Goal: Information Seeking & Learning: Find specific fact

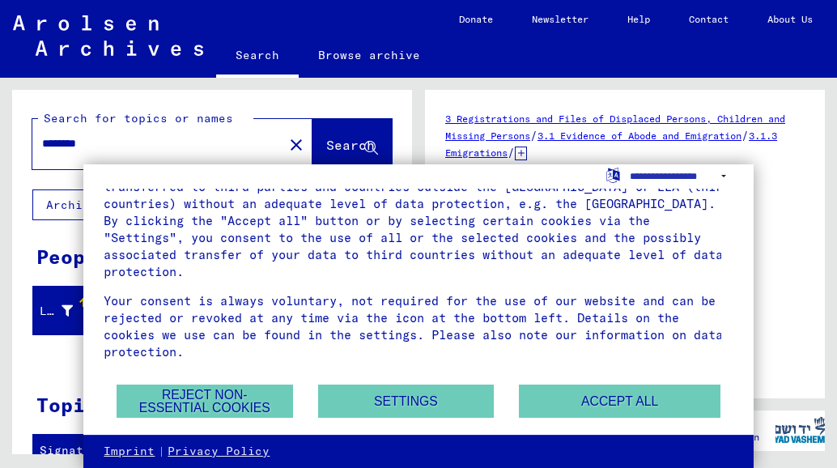
scroll to position [107, 0]
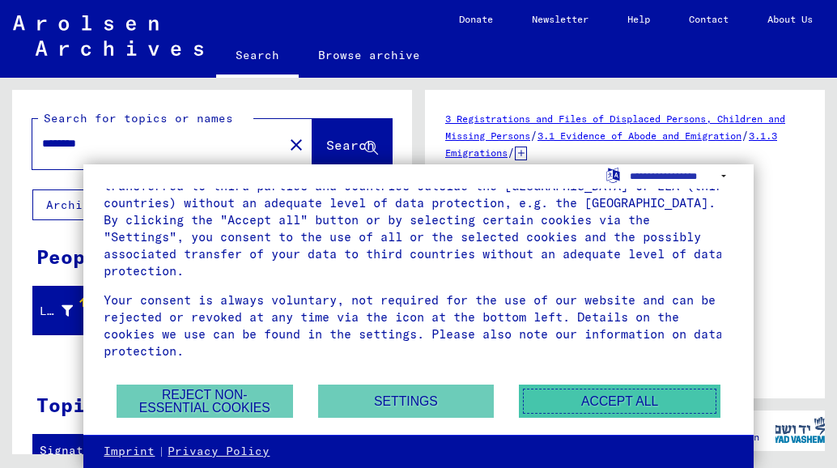
click at [607, 398] on button "Accept all" at bounding box center [620, 401] width 202 height 33
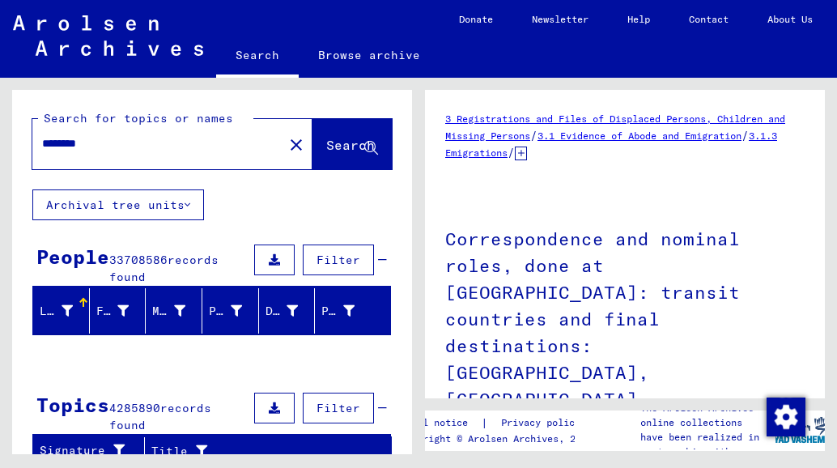
click at [117, 142] on input "********" at bounding box center [158, 143] width 232 height 17
drag, startPoint x: 117, startPoint y: 142, endPoint x: 42, endPoint y: 143, distance: 74.5
click at [42, 143] on input "********" at bounding box center [158, 143] width 232 height 17
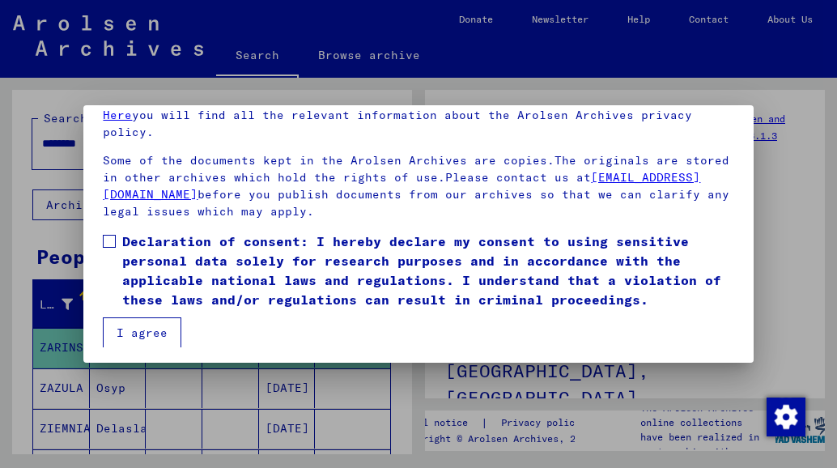
scroll to position [128, 0]
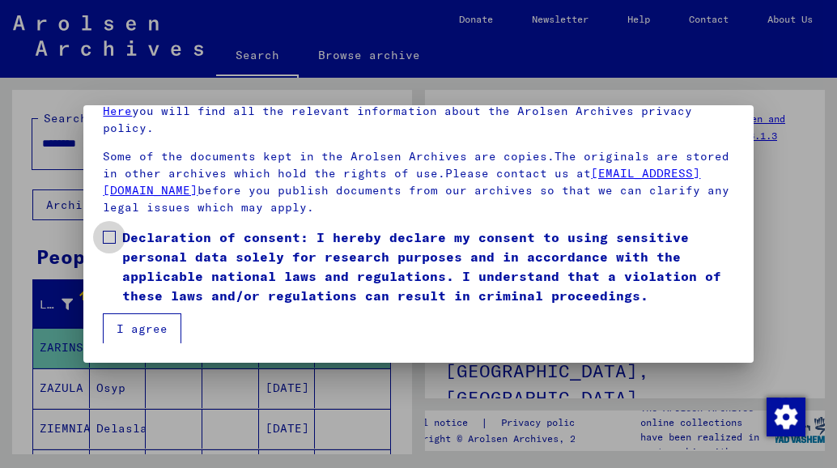
click at [112, 232] on span at bounding box center [109, 237] width 13 height 13
click at [140, 326] on button "I agree" at bounding box center [142, 328] width 79 height 31
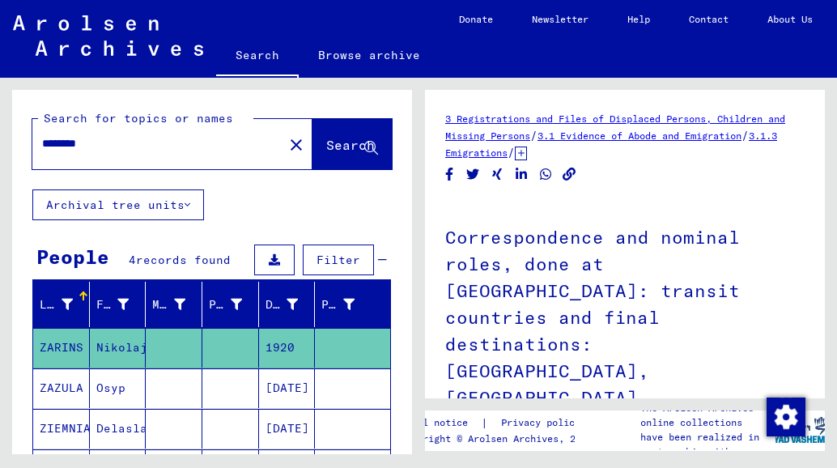
click at [173, 148] on input "********" at bounding box center [158, 143] width 232 height 17
type input "*"
type input "******"
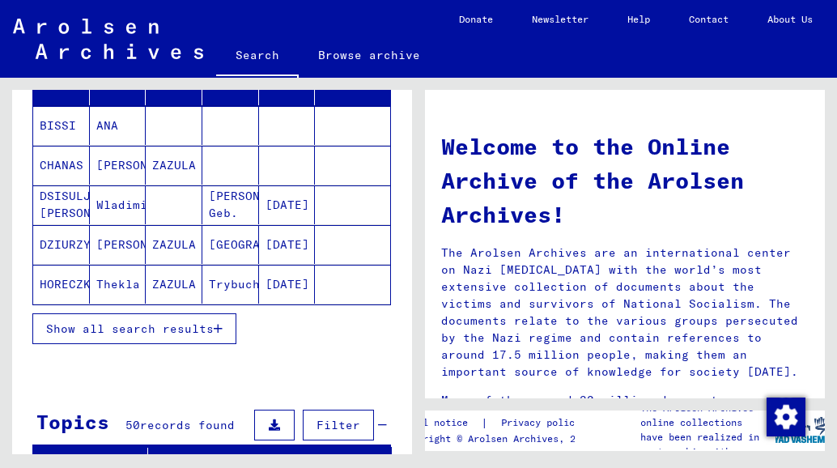
scroll to position [243, 0]
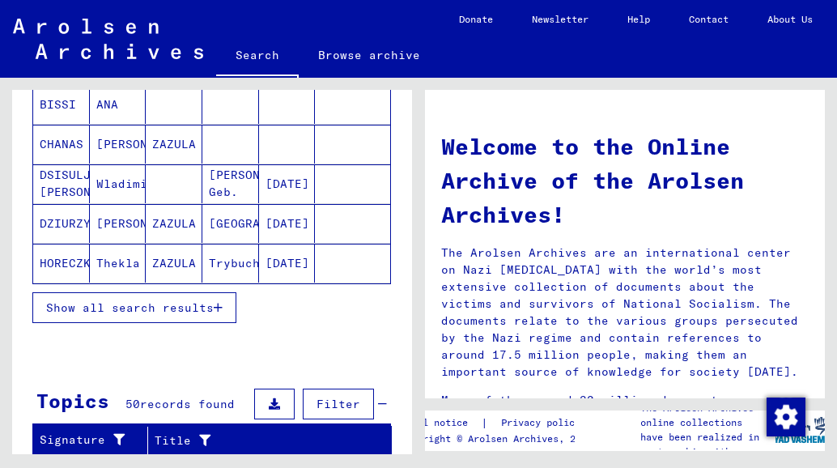
click at [209, 304] on span "Show all search results" at bounding box center [130, 307] width 168 height 15
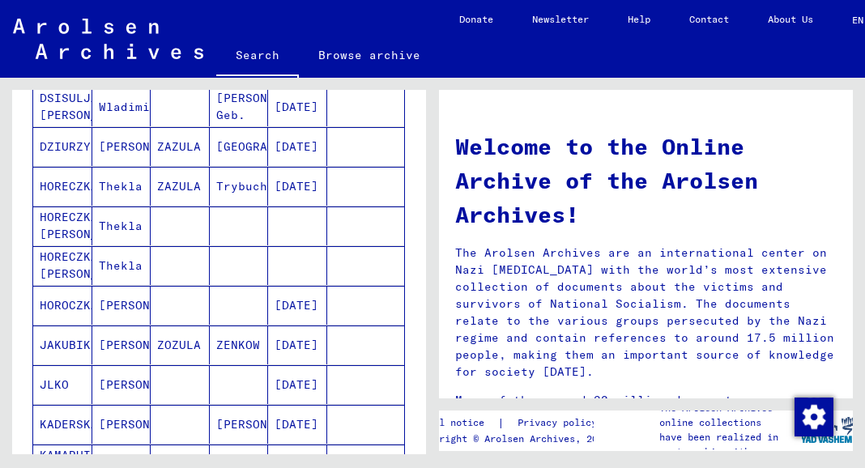
scroll to position [324, 0]
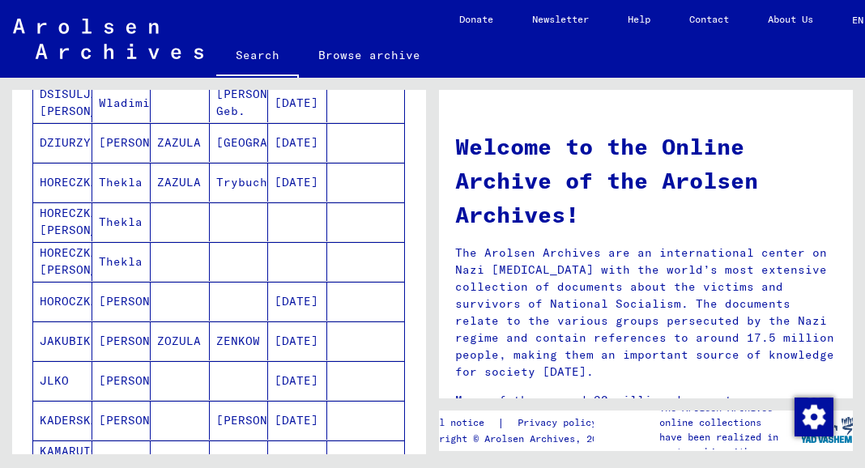
click at [105, 134] on mat-cell "[PERSON_NAME]" at bounding box center [121, 142] width 59 height 39
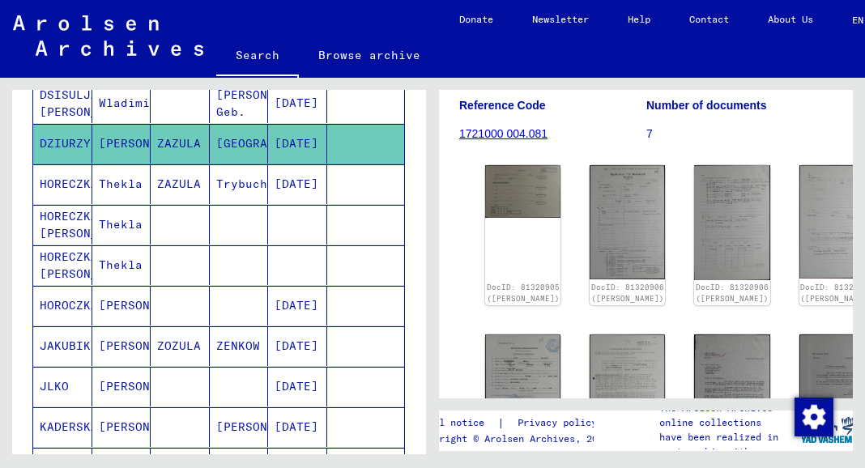
scroll to position [162, 0]
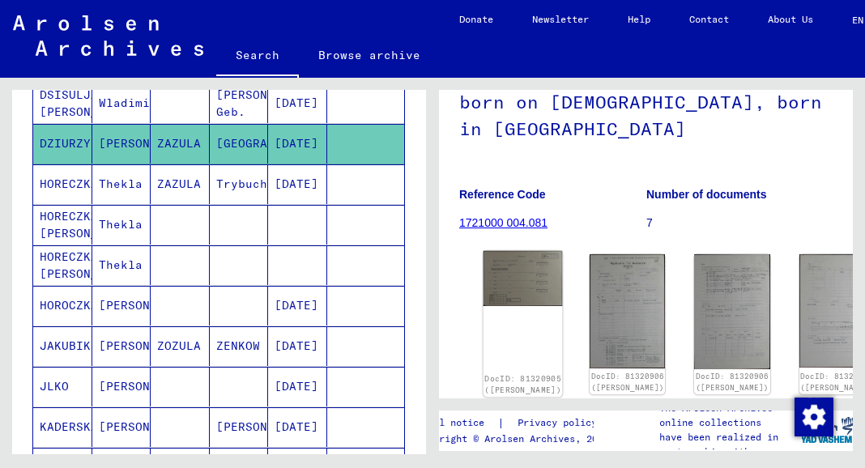
click at [509, 281] on img at bounding box center [522, 278] width 79 height 55
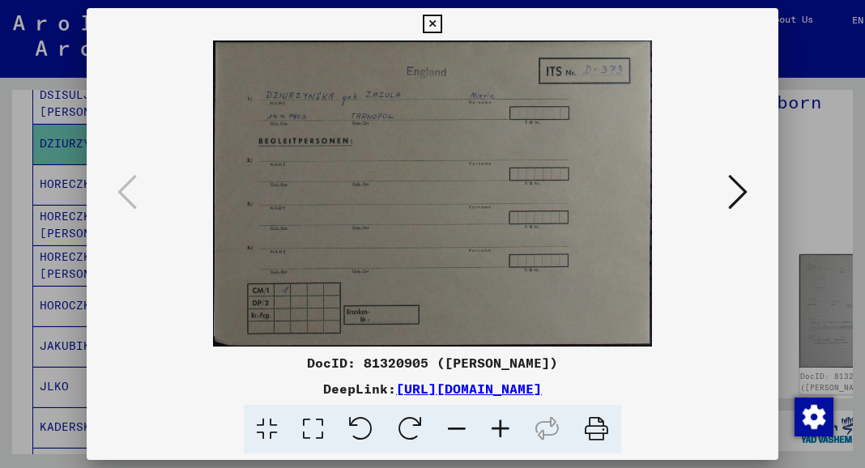
click at [740, 188] on icon at bounding box center [737, 191] width 19 height 39
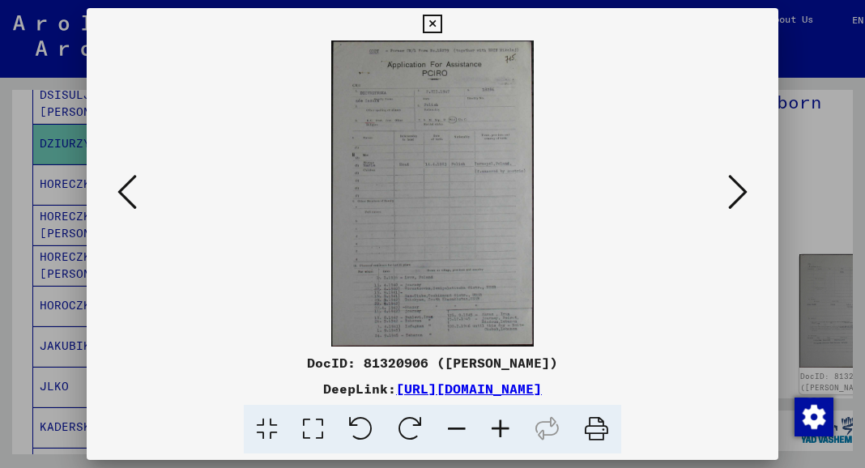
click at [740, 188] on icon at bounding box center [737, 191] width 19 height 39
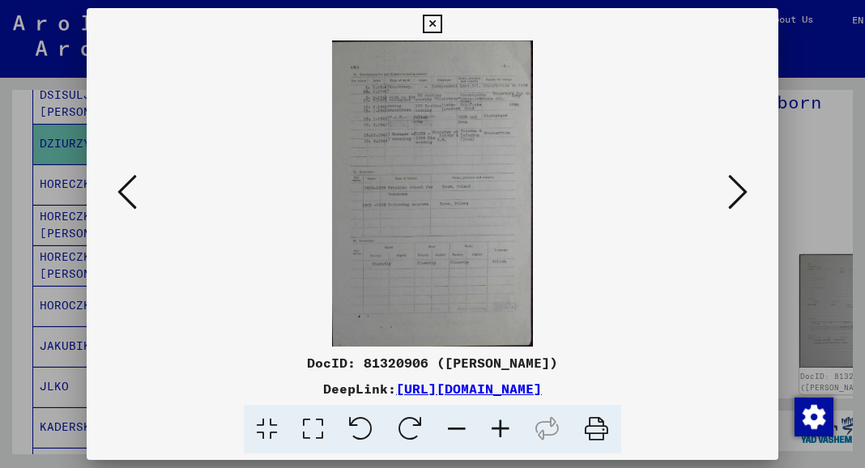
click at [740, 188] on icon at bounding box center [737, 191] width 19 height 39
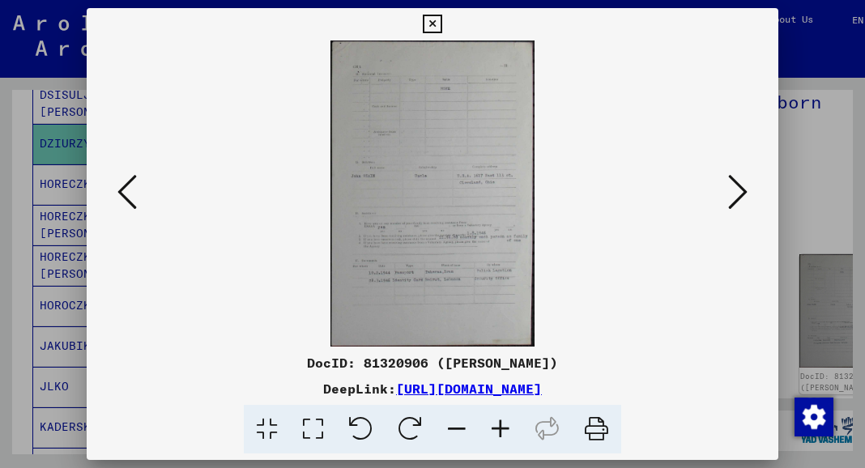
click at [740, 188] on icon at bounding box center [737, 191] width 19 height 39
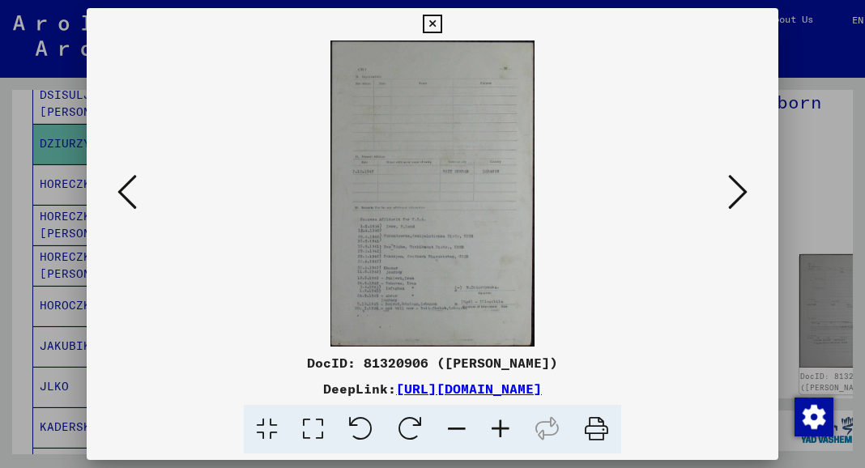
click at [740, 188] on icon at bounding box center [737, 191] width 19 height 39
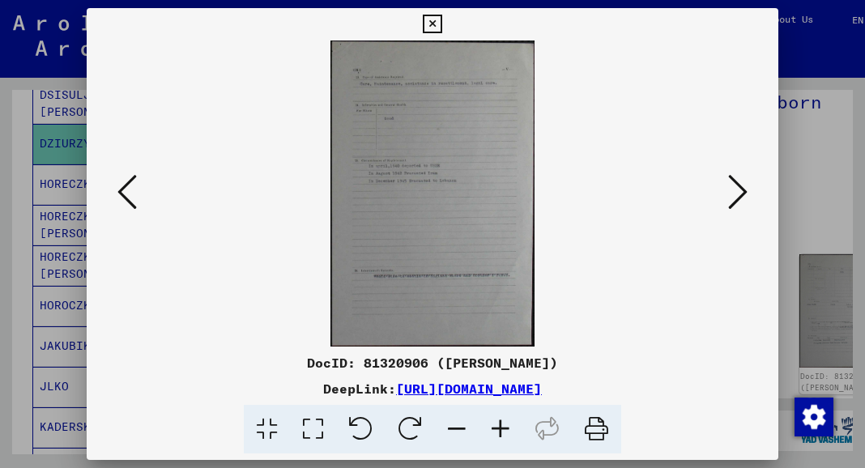
click at [740, 188] on icon at bounding box center [737, 191] width 19 height 39
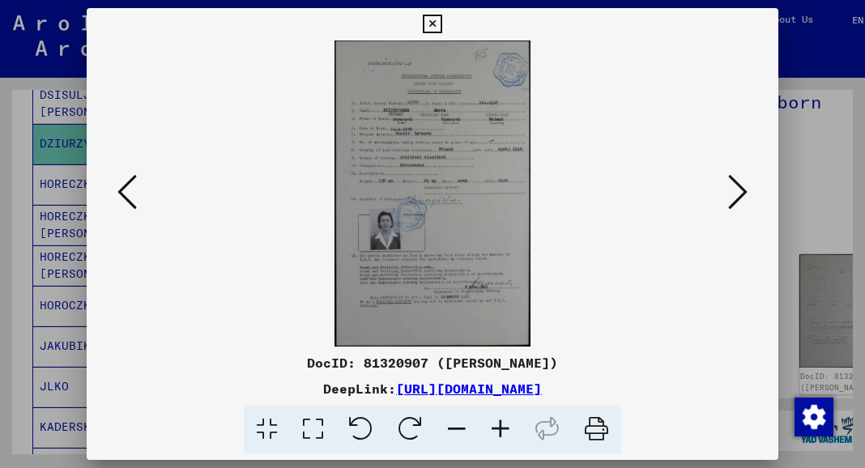
click at [740, 188] on icon at bounding box center [737, 191] width 19 height 39
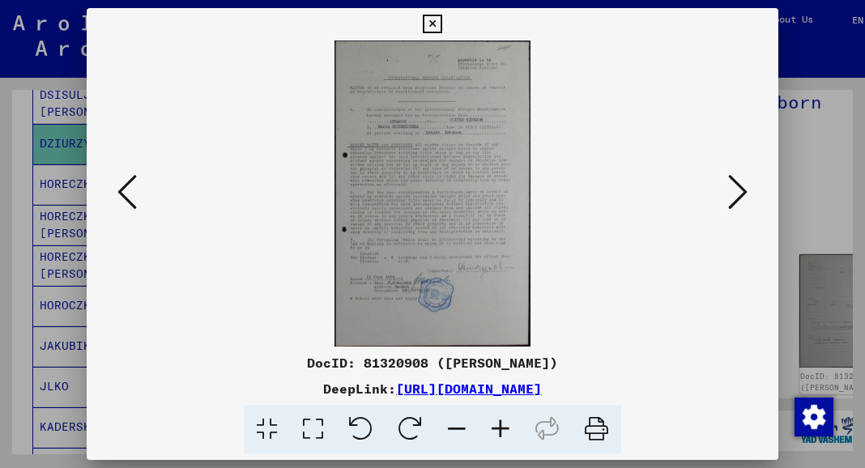
click at [740, 188] on icon at bounding box center [737, 191] width 19 height 39
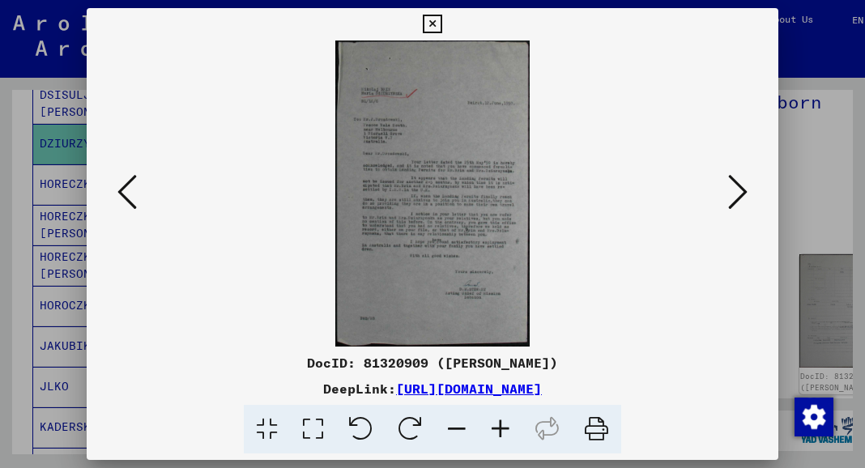
click at [740, 188] on icon at bounding box center [737, 191] width 19 height 39
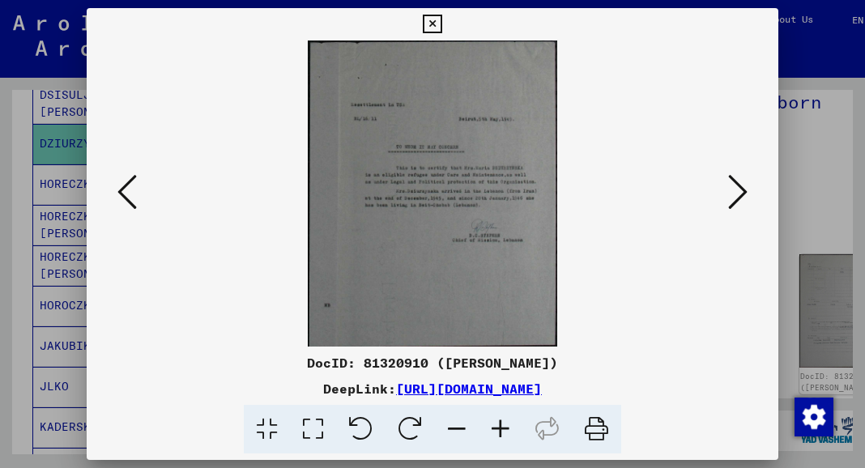
click at [740, 188] on icon at bounding box center [737, 191] width 19 height 39
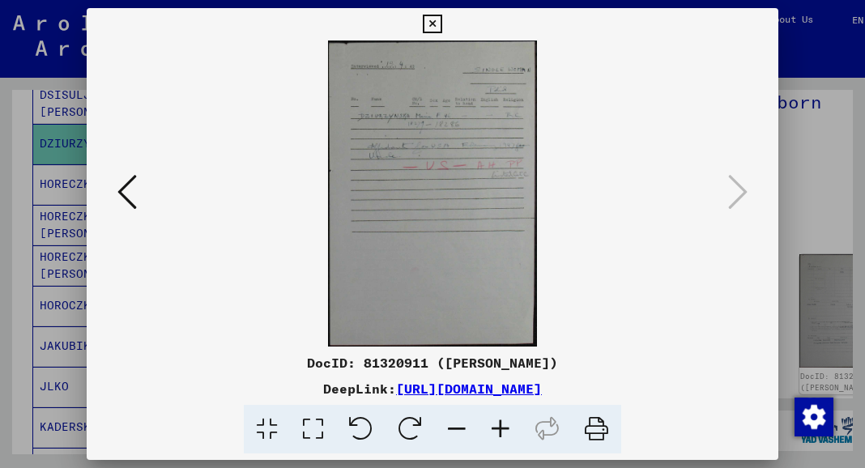
click at [432, 21] on icon at bounding box center [432, 24] width 19 height 19
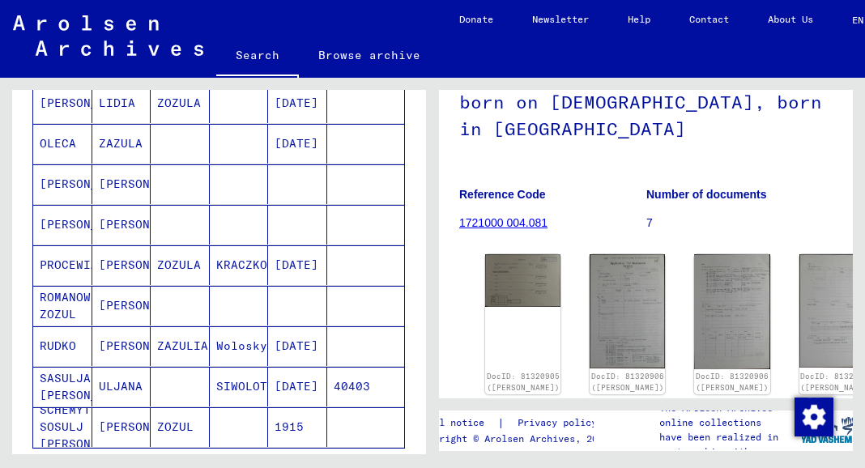
scroll to position [973, 0]
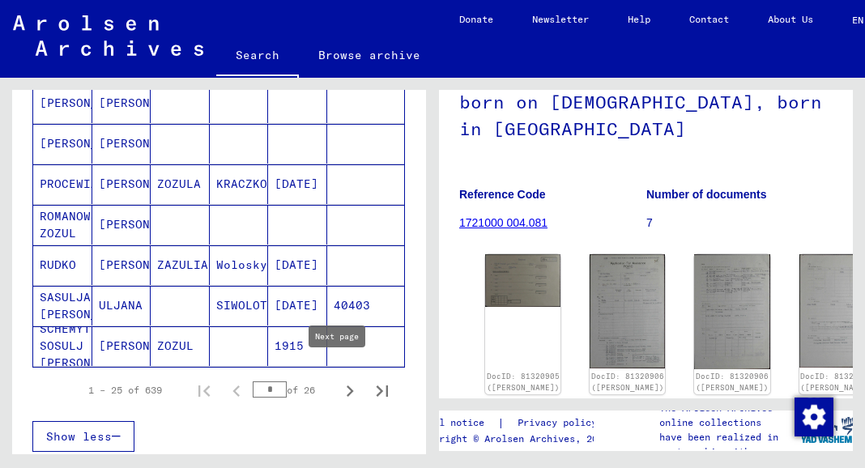
click at [339, 380] on icon "Next page" at bounding box center [350, 391] width 23 height 23
type input "*"
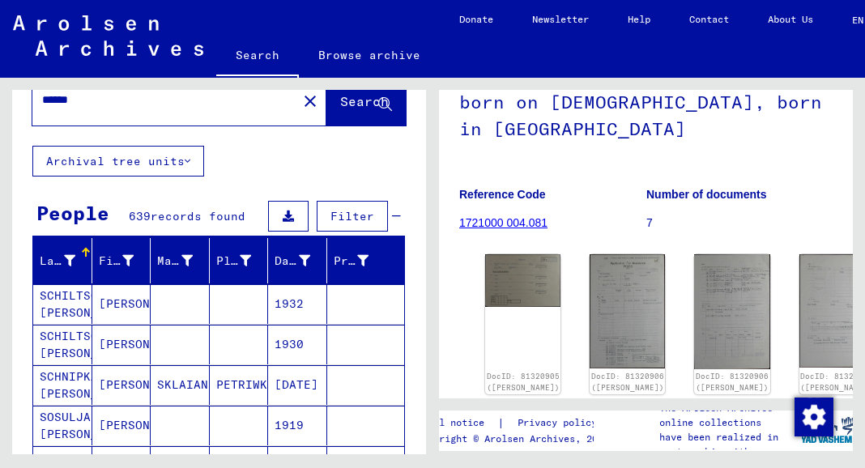
scroll to position [2, 0]
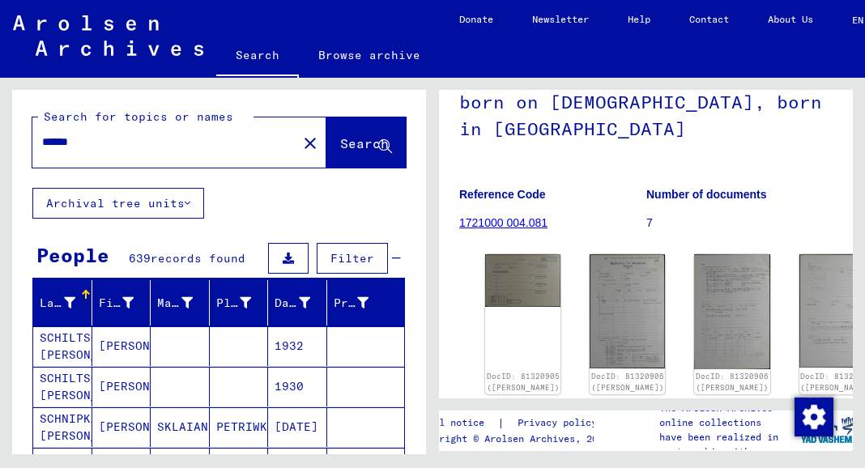
click at [92, 141] on input "******" at bounding box center [164, 142] width 245 height 17
type input "**********"
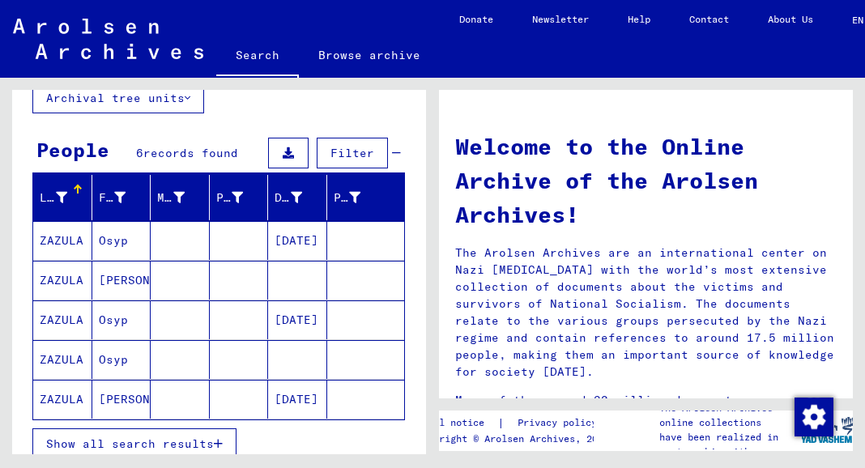
scroll to position [188, 0]
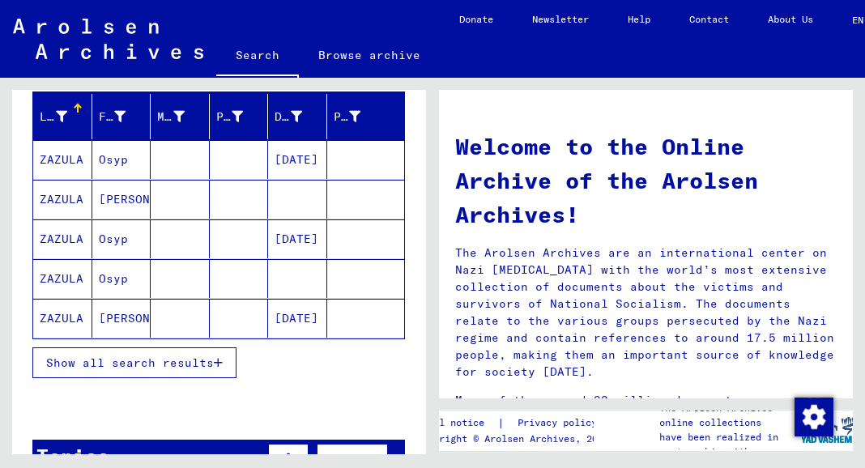
click at [121, 194] on mat-cell "[PERSON_NAME]" at bounding box center [121, 199] width 59 height 39
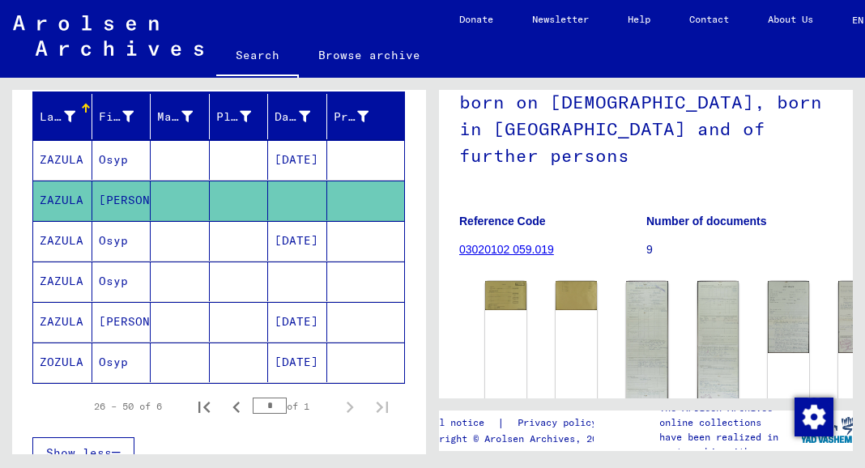
scroll to position [243, 0]
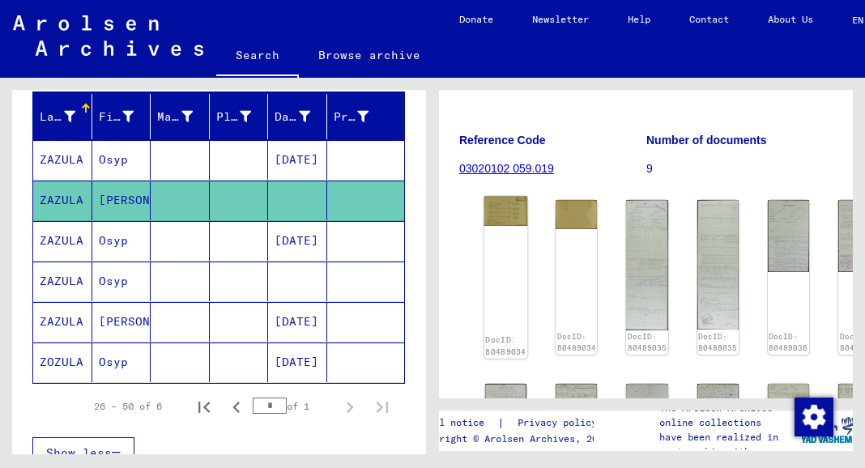
click at [510, 202] on img at bounding box center [506, 211] width 44 height 30
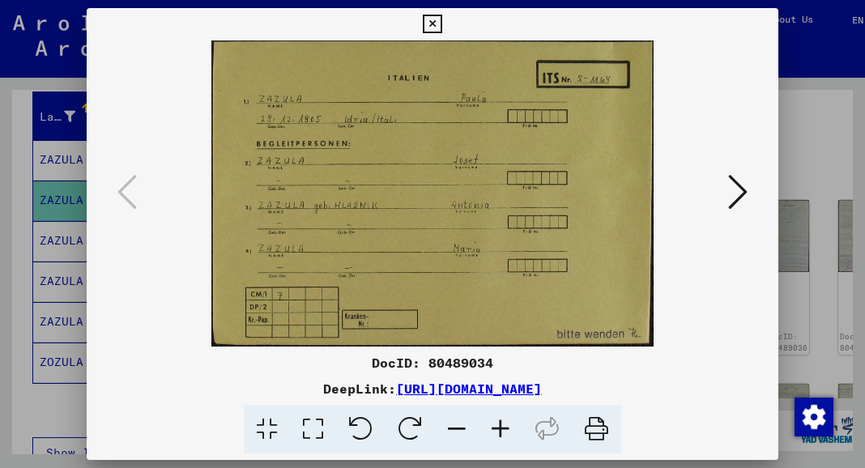
click at [434, 21] on icon at bounding box center [432, 24] width 19 height 19
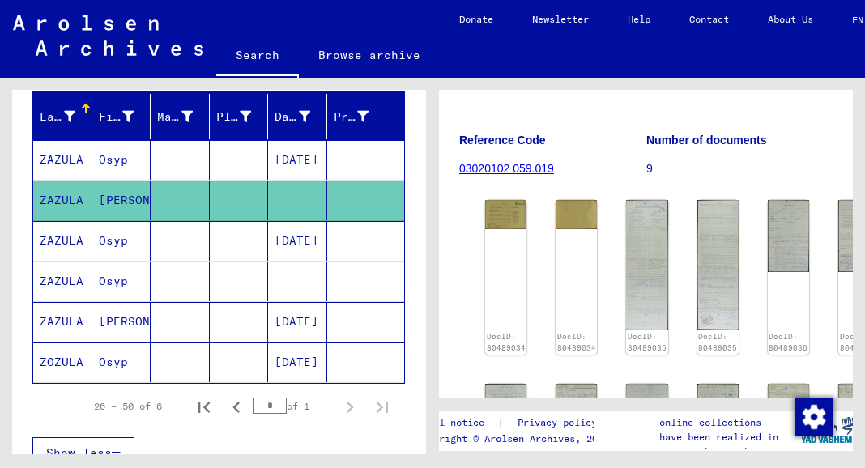
click at [113, 317] on mat-cell "[PERSON_NAME]" at bounding box center [121, 322] width 59 height 40
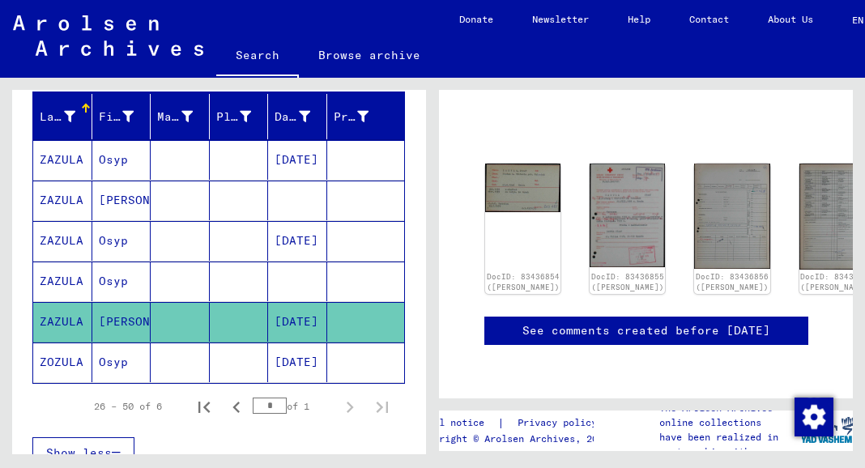
click at [298, 156] on mat-cell "[DATE]" at bounding box center [297, 160] width 59 height 40
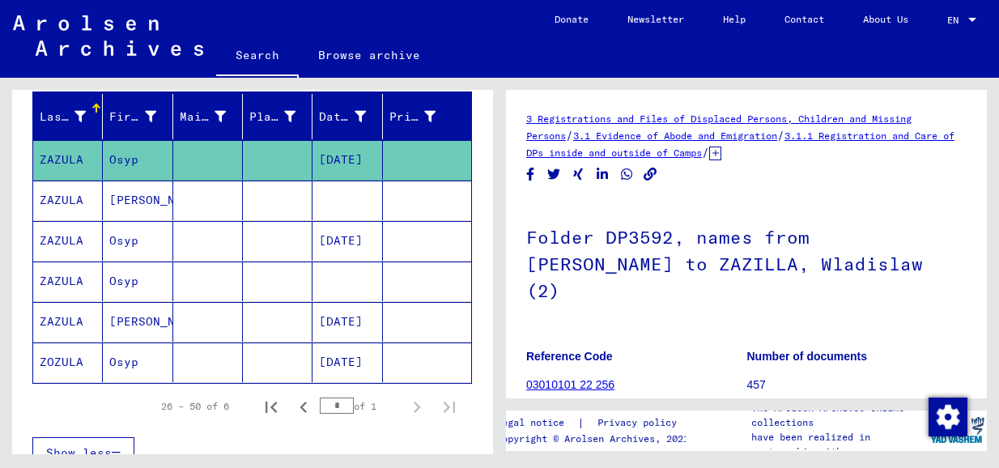
drag, startPoint x: 334, startPoint y: 196, endPoint x: 326, endPoint y: 160, distance: 36.5
click at [326, 160] on mat-cell "[DATE]" at bounding box center [348, 160] width 70 height 40
click at [60, 151] on mat-cell "ZAZULA" at bounding box center [68, 160] width 70 height 40
click at [130, 160] on mat-cell "Osyp" at bounding box center [138, 160] width 70 height 40
drag, startPoint x: 361, startPoint y: 158, endPoint x: 345, endPoint y: 155, distance: 16.5
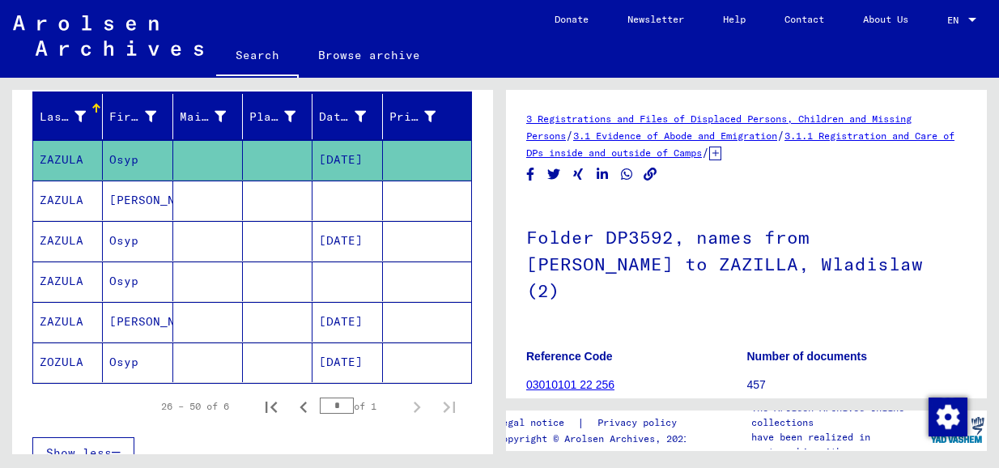
click at [361, 158] on mat-cell "[DATE]" at bounding box center [348, 160] width 70 height 40
click at [57, 151] on mat-cell "ZAZULA" at bounding box center [68, 160] width 70 height 40
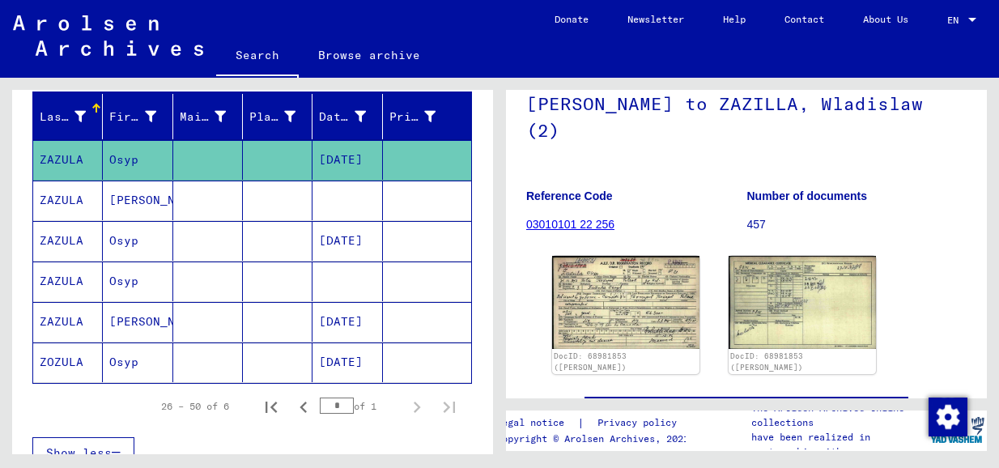
scroll to position [162, 0]
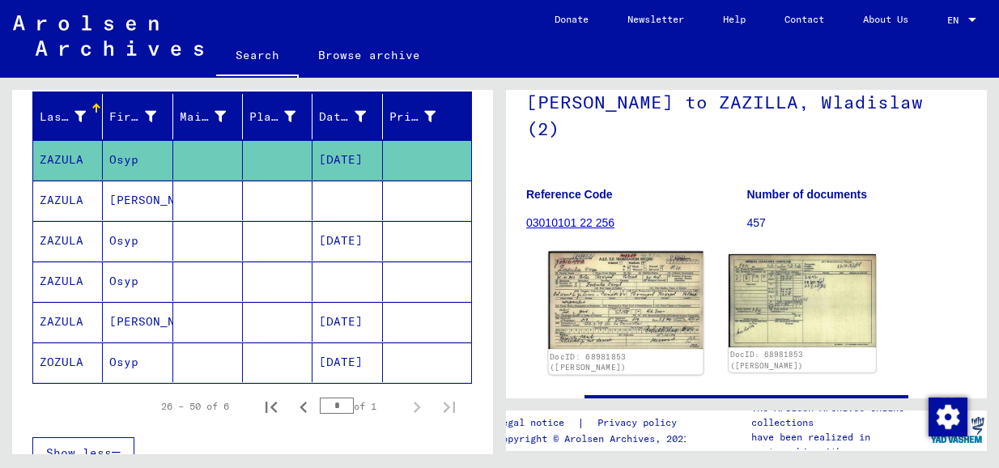
click at [609, 273] on img at bounding box center [625, 301] width 155 height 98
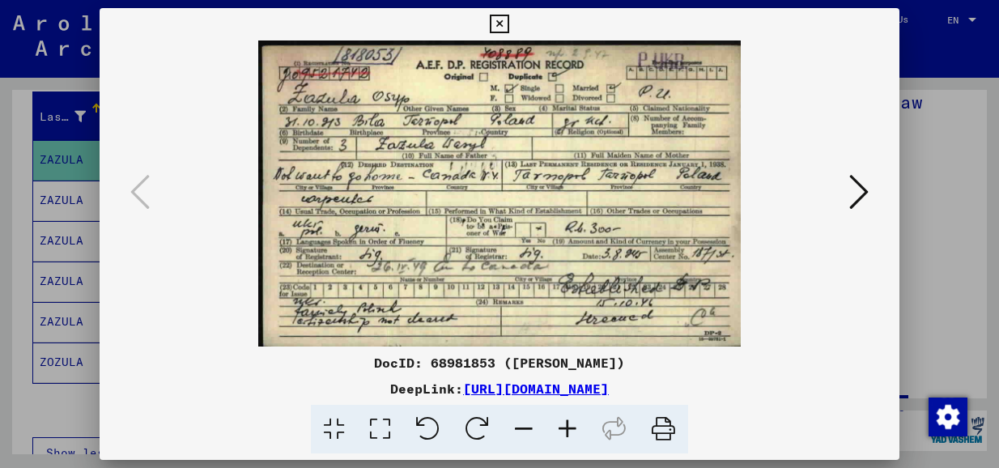
click at [837, 190] on icon at bounding box center [859, 191] width 19 height 39
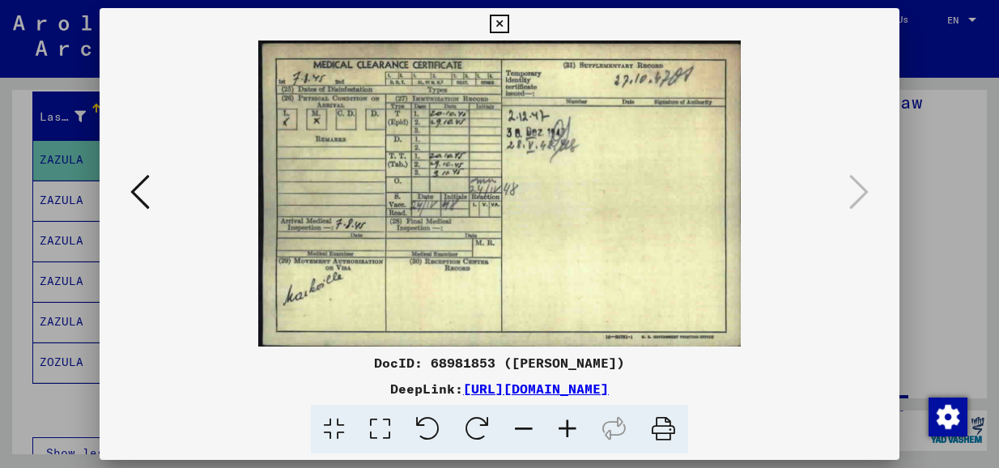
click at [501, 18] on icon at bounding box center [499, 24] width 19 height 19
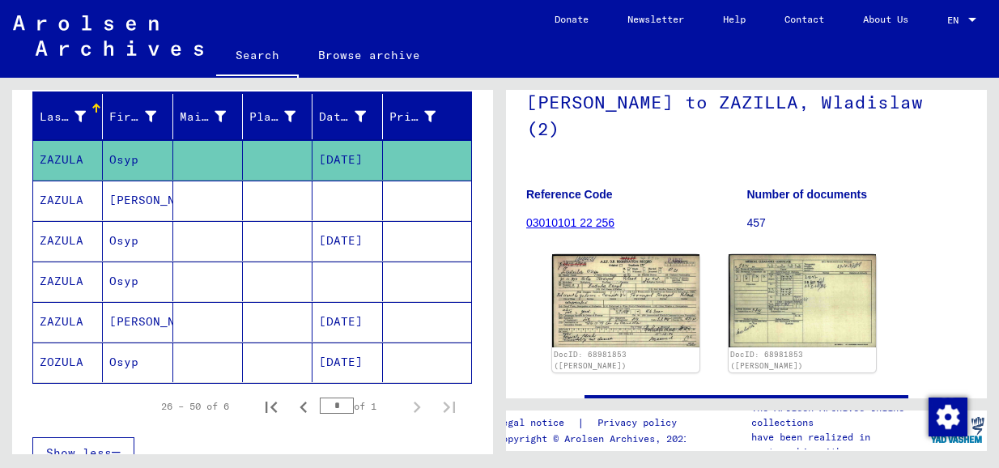
click at [65, 275] on mat-cell "ZAZULA" at bounding box center [68, 282] width 70 height 40
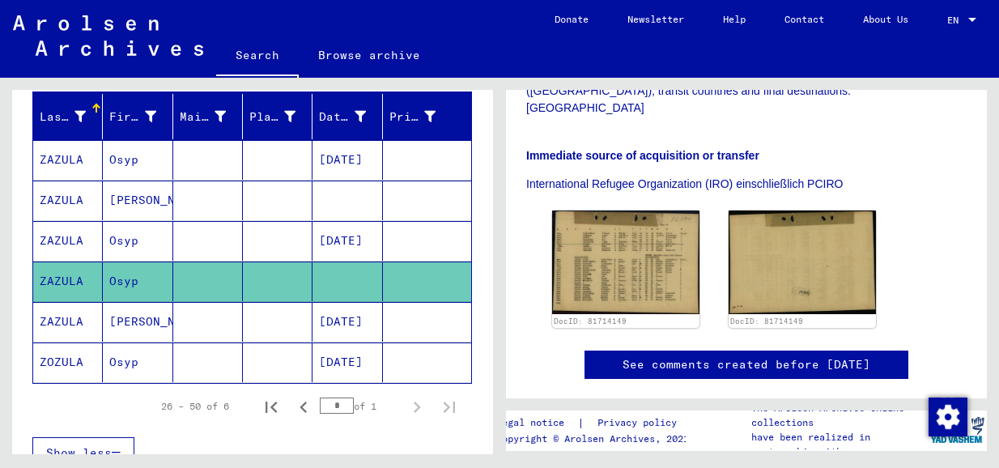
scroll to position [405, 0]
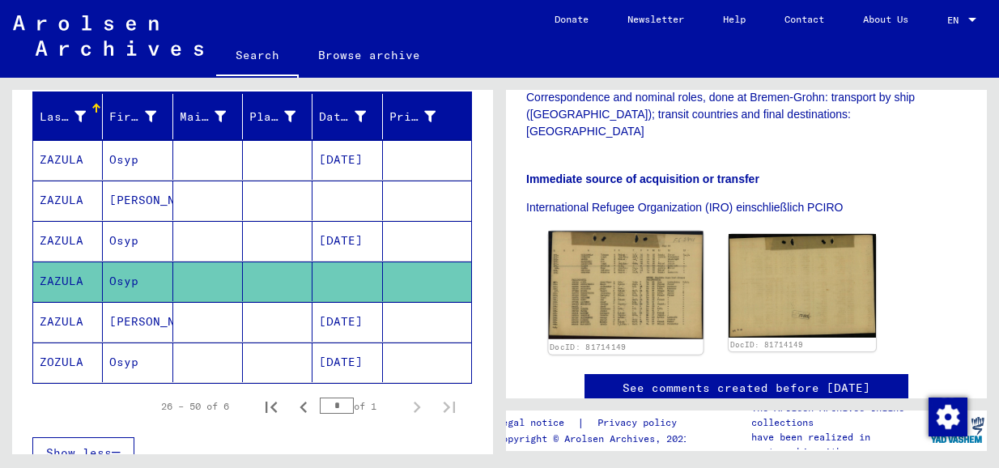
click at [620, 240] on img at bounding box center [625, 286] width 155 height 109
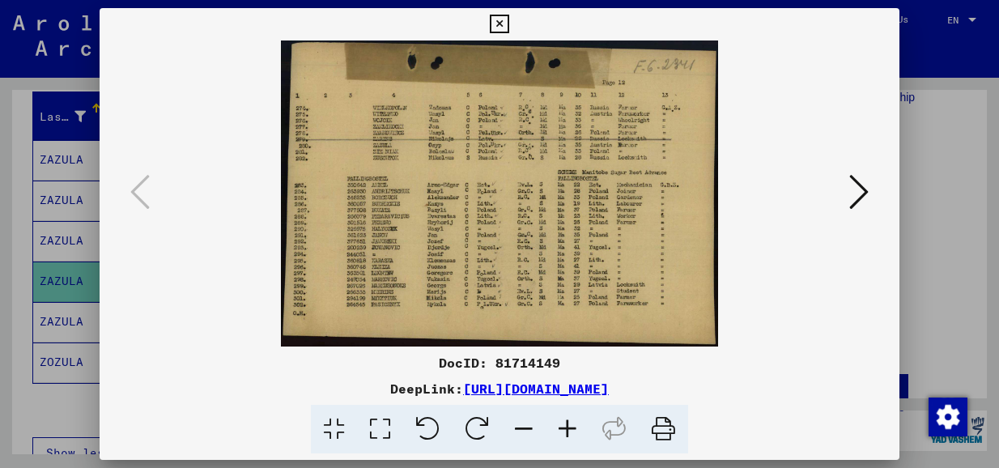
click at [837, 188] on icon at bounding box center [859, 191] width 19 height 39
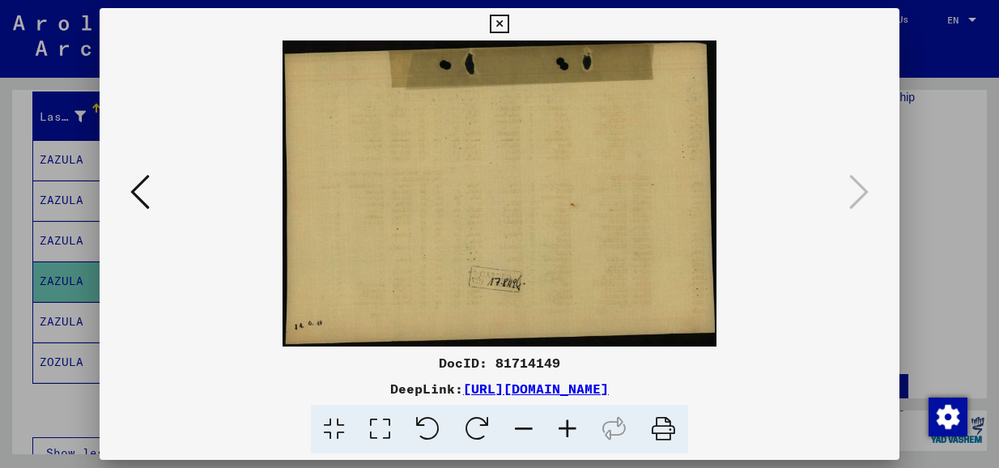
click at [147, 188] on icon at bounding box center [139, 191] width 19 height 39
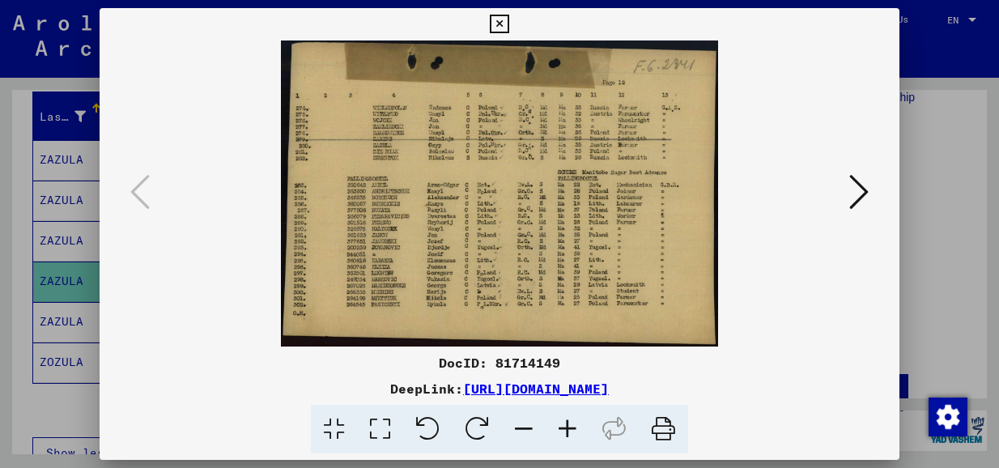
click at [494, 20] on icon at bounding box center [499, 24] width 19 height 19
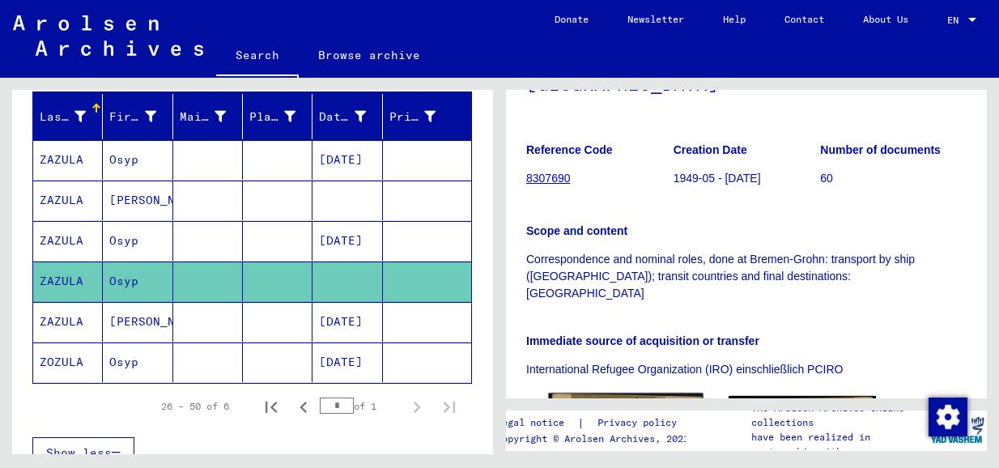
scroll to position [324, 0]
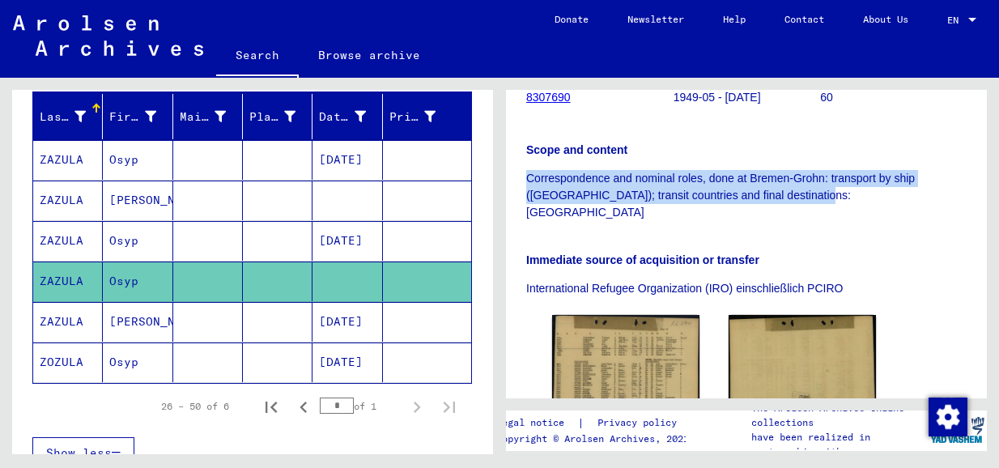
drag, startPoint x: 526, startPoint y: 166, endPoint x: 853, endPoint y: 189, distance: 328.0
click at [837, 189] on yv-its-full-details "3 Registrations and Files of Displaced Persons, Children and Missing Persons / …" at bounding box center [746, 151] width 481 height 730
copy p "Correspondence and nominal roles, done at Bremen-Grohn: transport by ship ([GEO…"
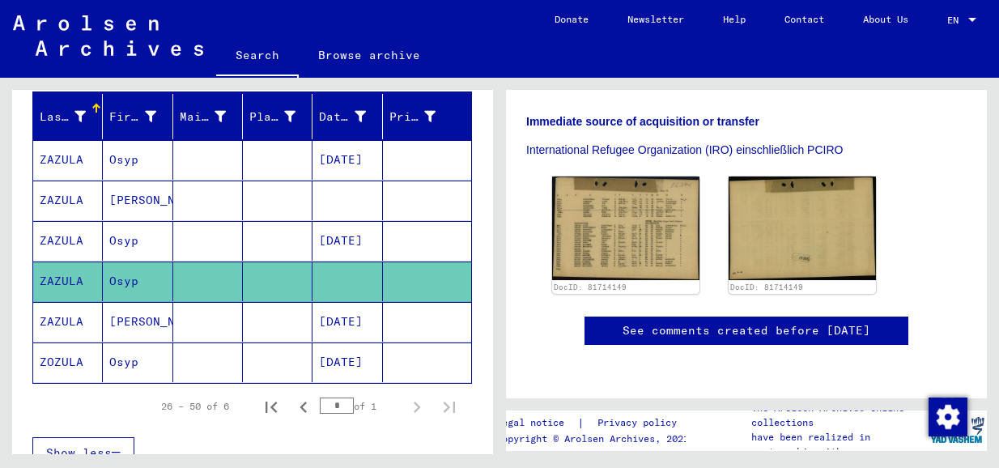
scroll to position [269, 0]
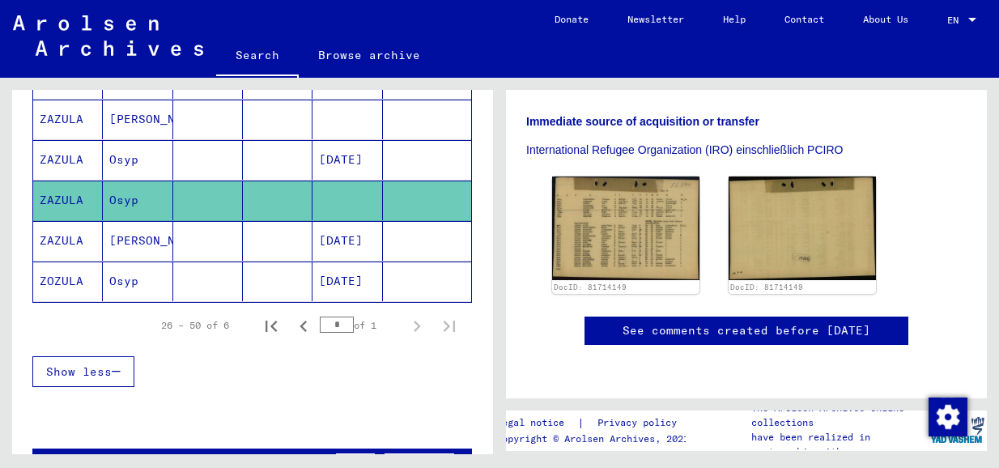
click at [117, 279] on mat-cell "Osyp" at bounding box center [138, 282] width 70 height 40
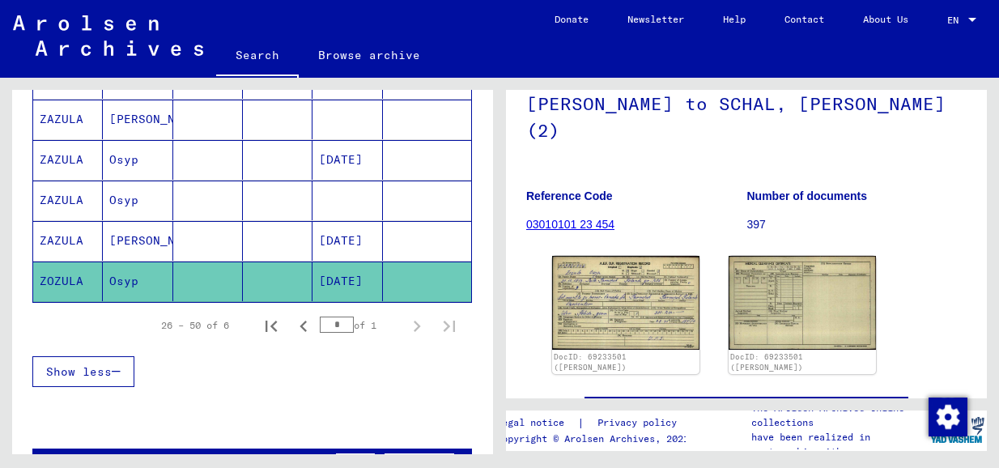
scroll to position [162, 0]
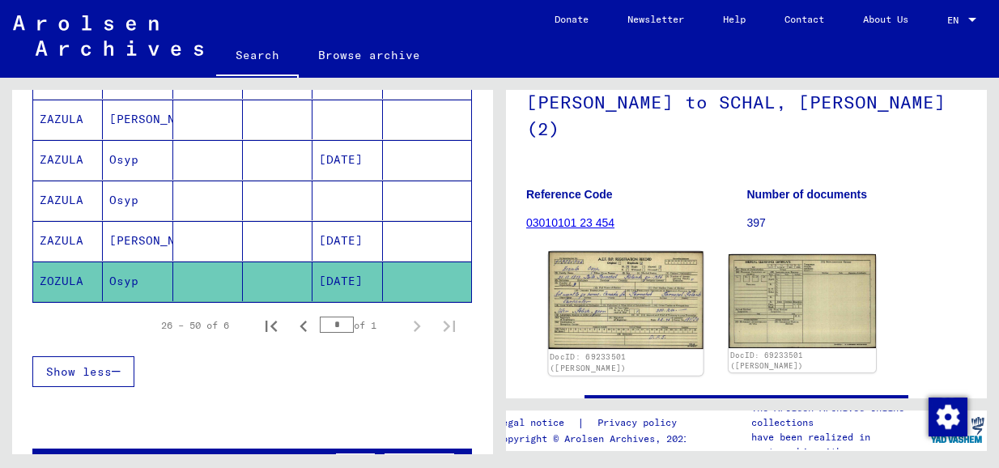
click at [616, 259] on img at bounding box center [625, 301] width 155 height 98
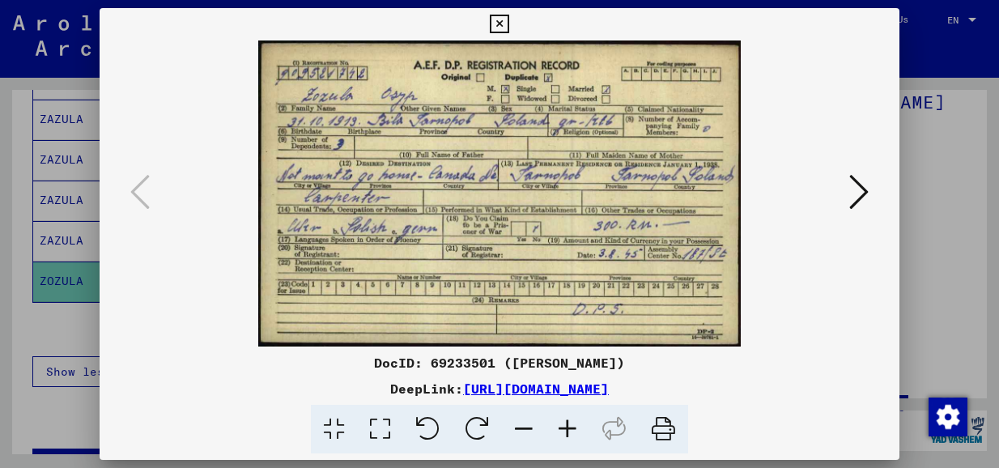
click at [837, 187] on icon at bounding box center [859, 191] width 19 height 39
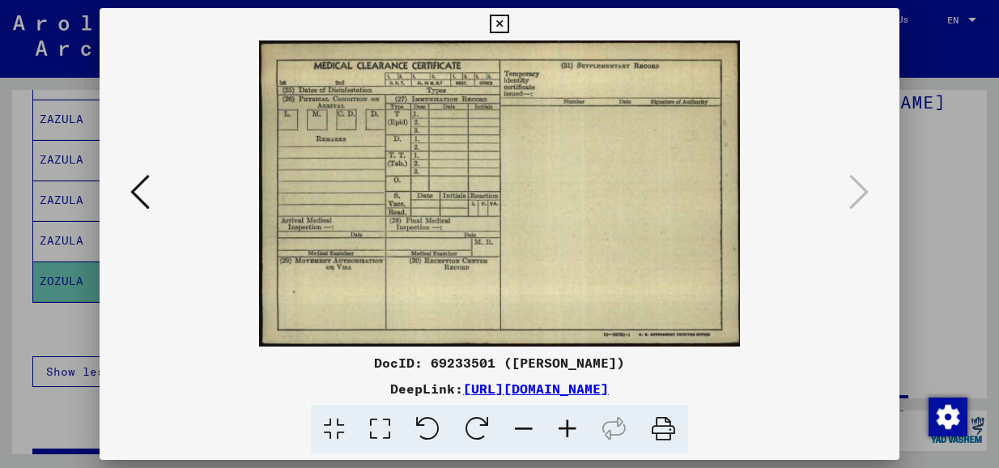
click at [145, 188] on icon at bounding box center [139, 191] width 19 height 39
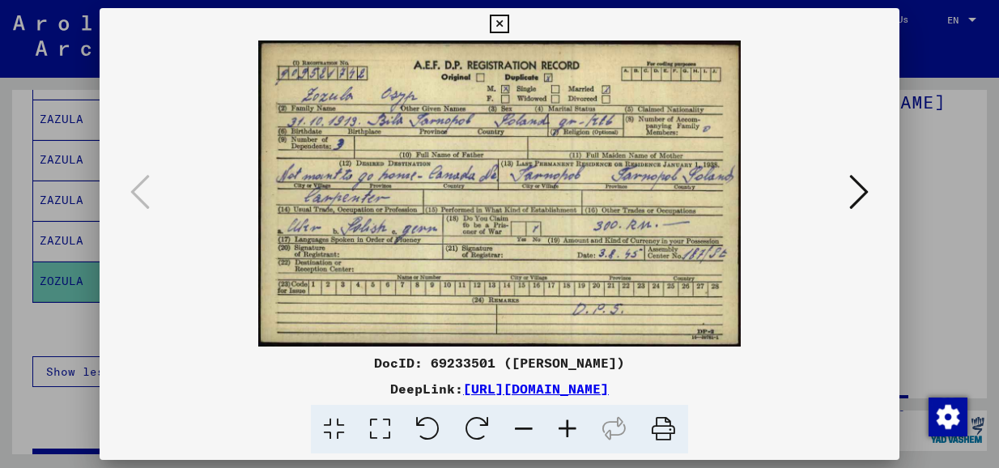
click at [837, 191] on icon at bounding box center [859, 191] width 19 height 39
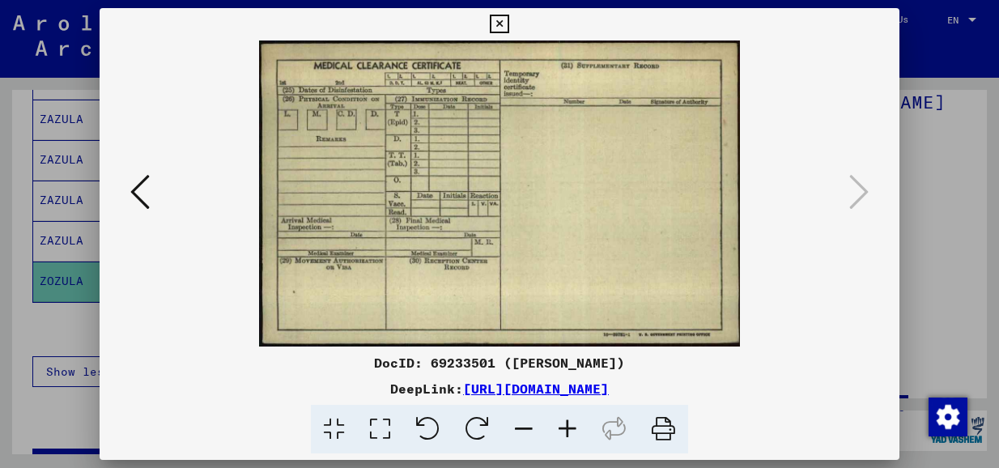
click at [497, 22] on icon at bounding box center [499, 24] width 19 height 19
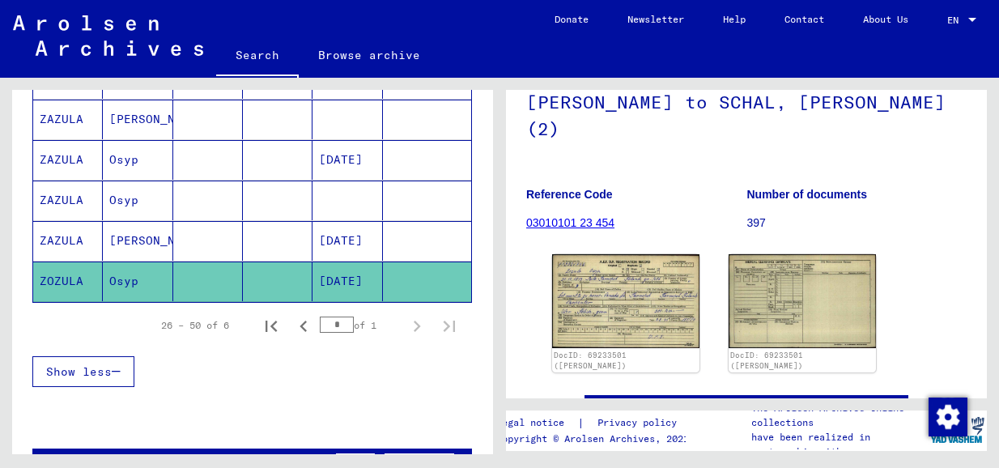
click at [63, 196] on mat-cell "ZAZULA" at bounding box center [68, 201] width 70 height 40
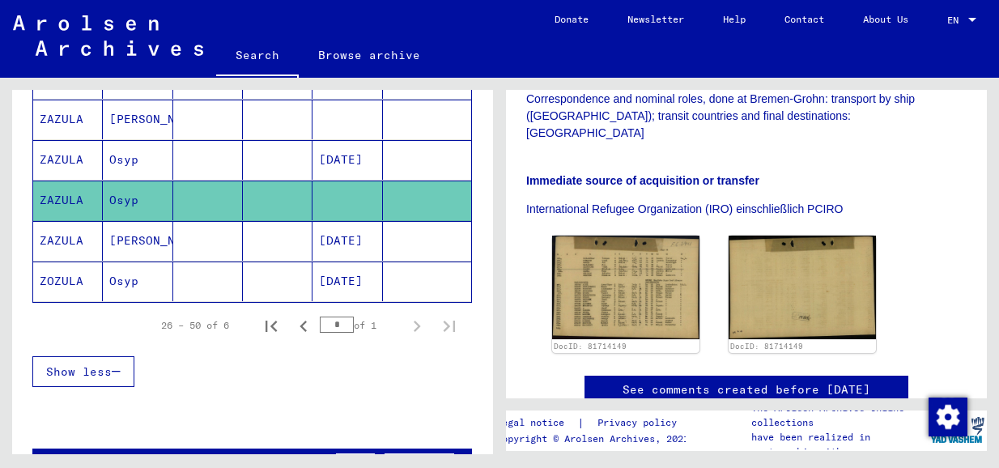
scroll to position [405, 0]
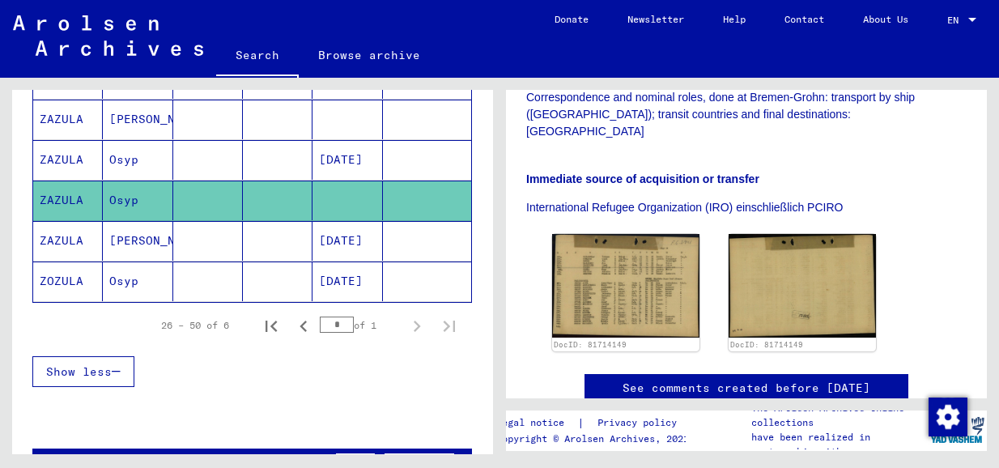
click at [611, 244] on img at bounding box center [625, 285] width 147 height 103
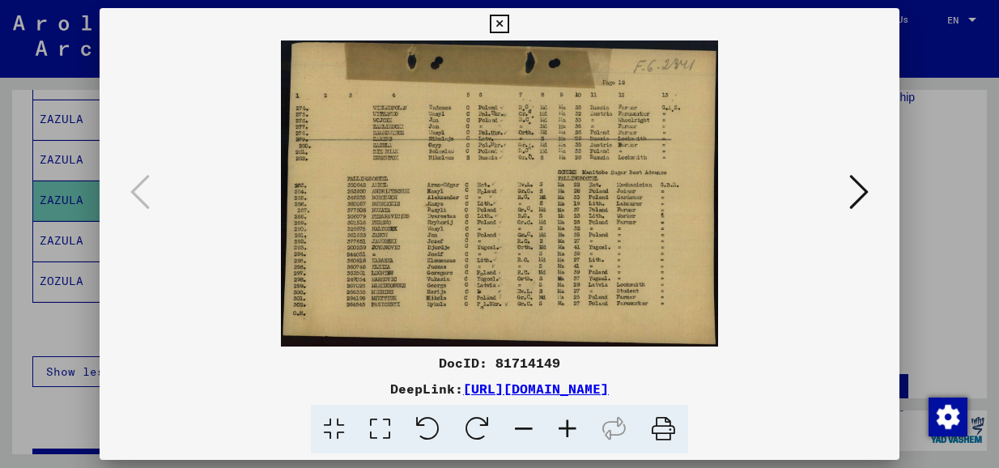
click at [837, 185] on icon at bounding box center [859, 191] width 19 height 39
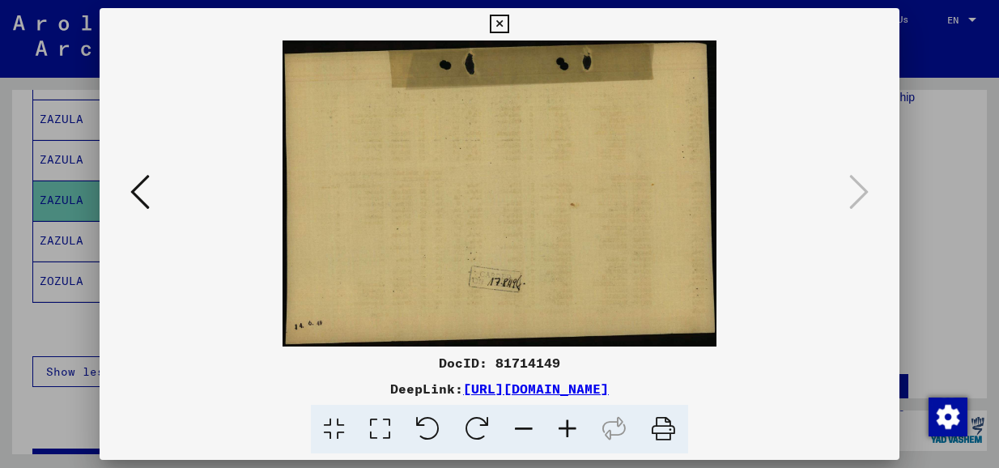
click at [144, 192] on icon at bounding box center [139, 191] width 19 height 39
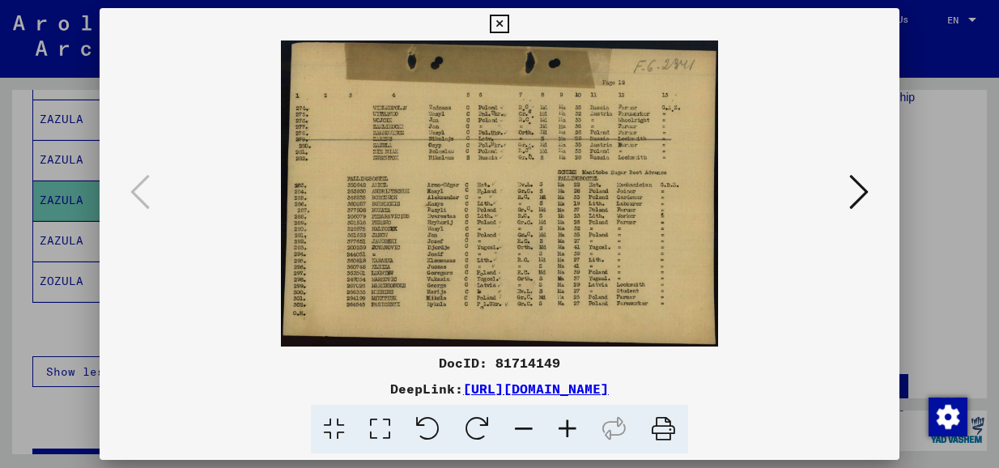
click at [499, 23] on icon at bounding box center [499, 24] width 19 height 19
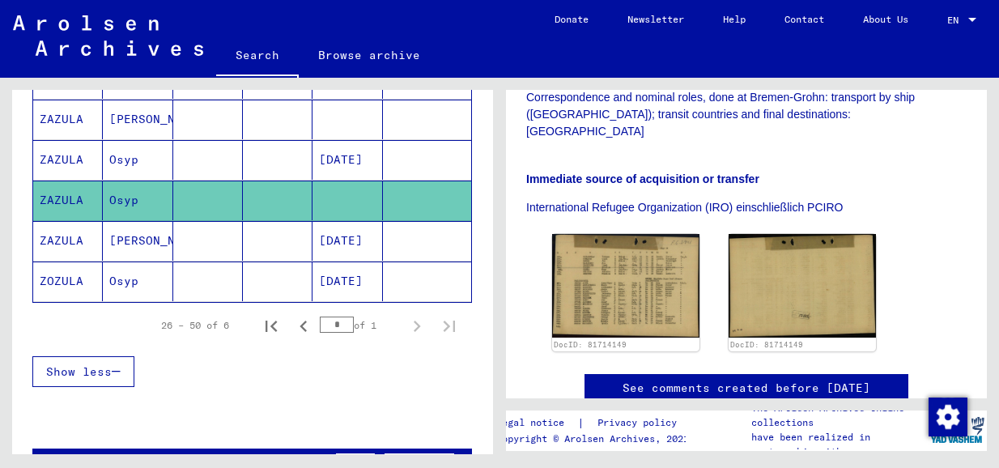
scroll to position [188, 0]
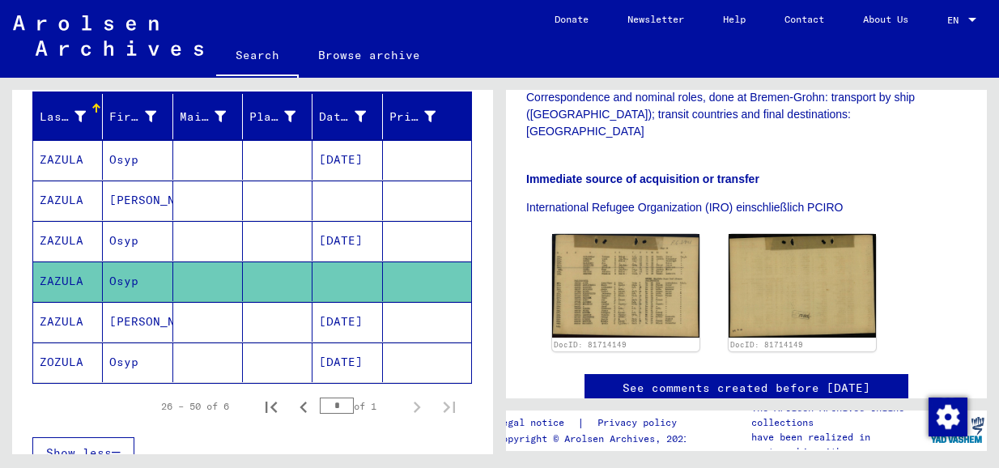
click at [73, 234] on mat-cell "ZAZULA" at bounding box center [68, 241] width 70 height 40
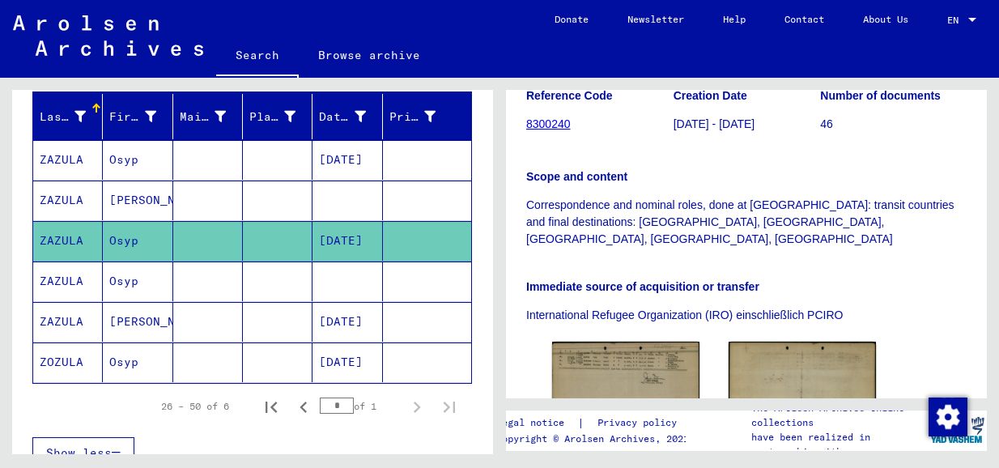
scroll to position [405, 0]
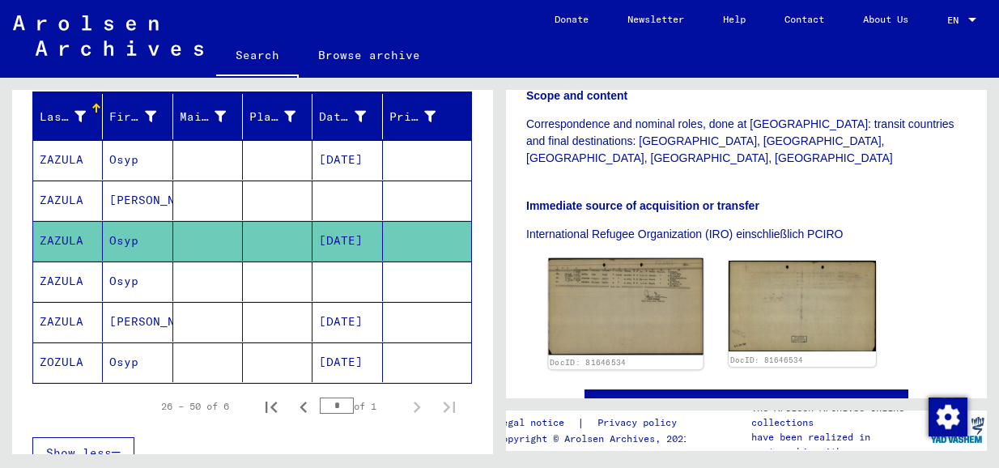
click at [618, 258] on img at bounding box center [625, 306] width 155 height 97
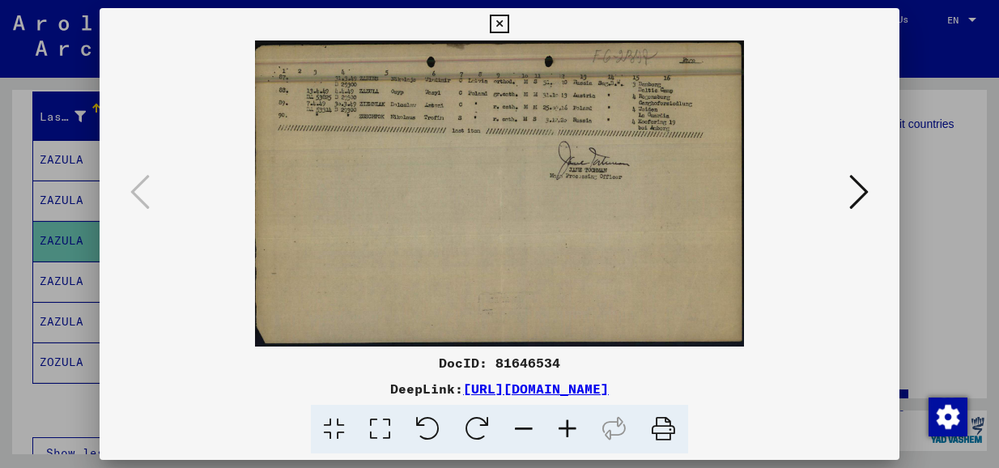
click at [837, 185] on icon at bounding box center [859, 191] width 19 height 39
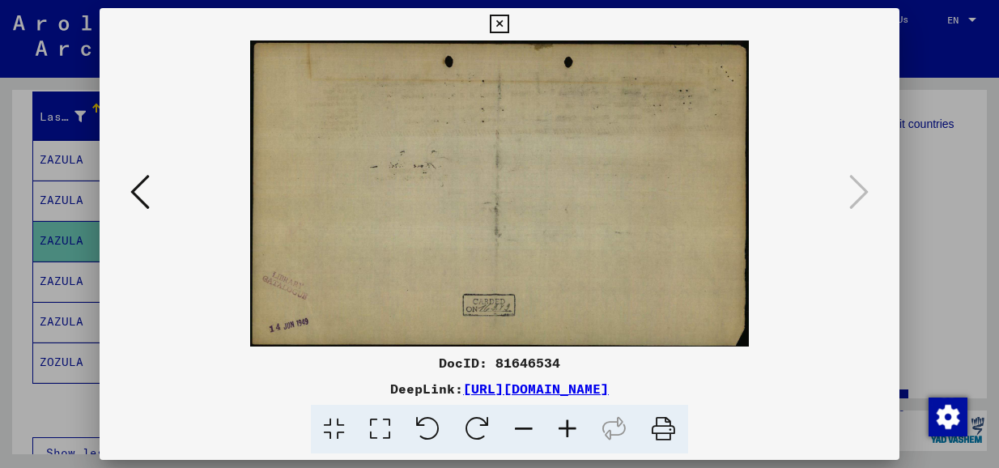
click at [140, 185] on icon at bounding box center [139, 191] width 19 height 39
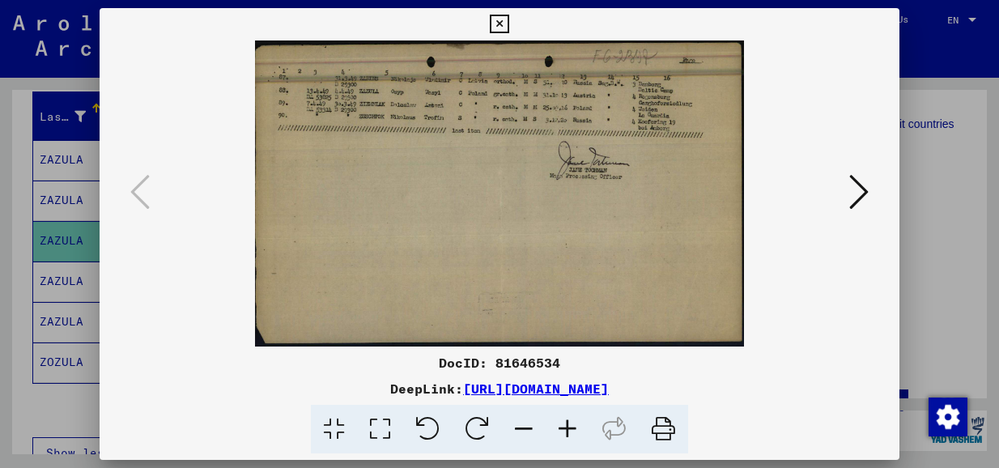
click at [502, 15] on icon at bounding box center [499, 24] width 19 height 19
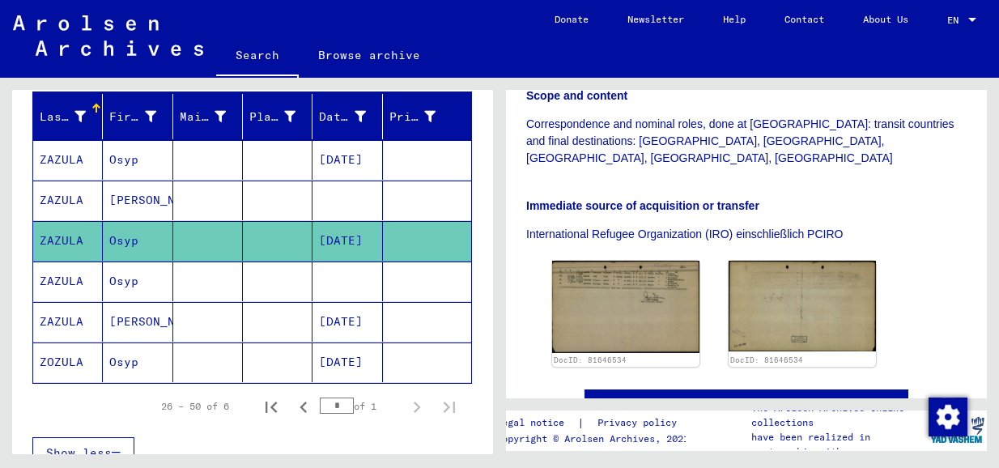
drag, startPoint x: 70, startPoint y: 150, endPoint x: 91, endPoint y: 153, distance: 20.5
click at [70, 150] on mat-cell "ZAZULA" at bounding box center [68, 160] width 70 height 40
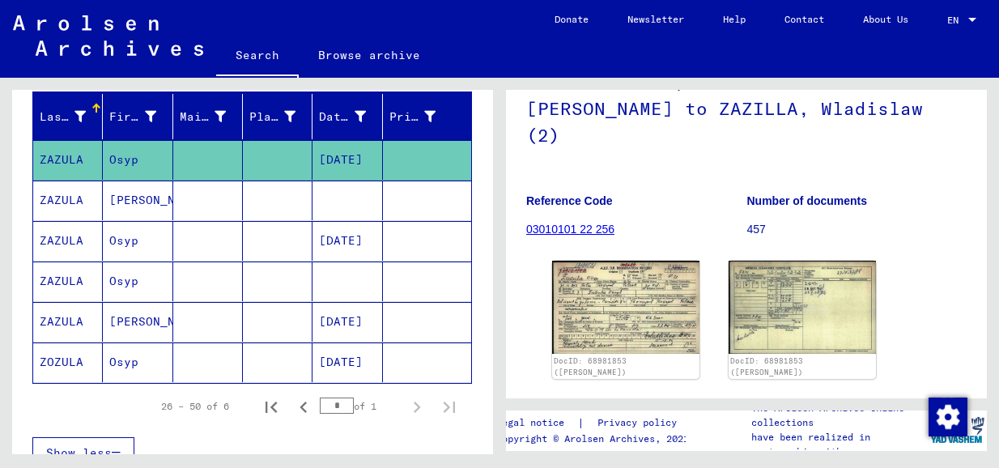
scroll to position [162, 0]
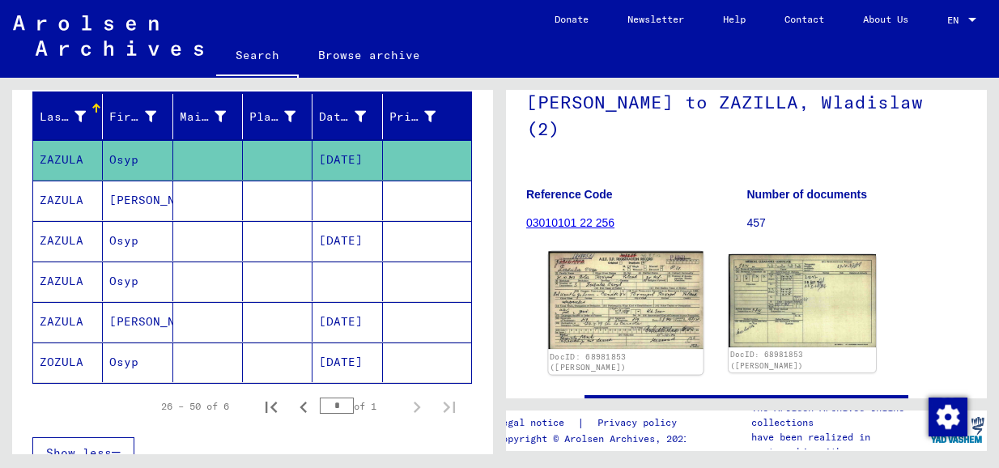
click at [605, 262] on img at bounding box center [625, 301] width 155 height 98
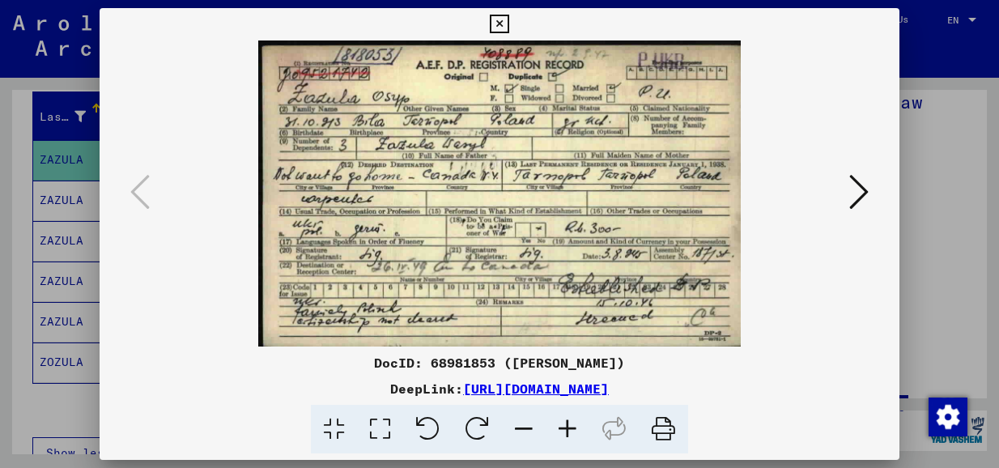
click at [500, 22] on icon at bounding box center [499, 24] width 19 height 19
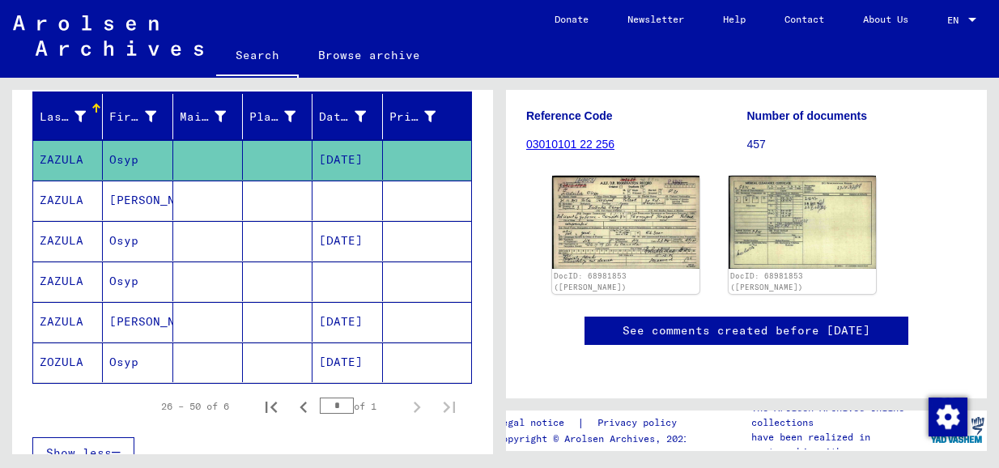
scroll to position [772, 0]
click at [51, 275] on mat-cell "ZAZULA" at bounding box center [68, 282] width 70 height 40
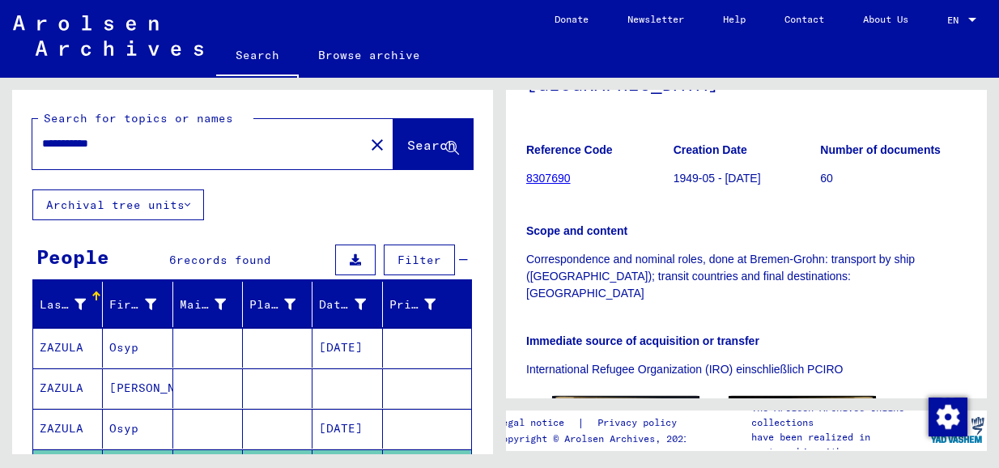
drag, startPoint x: 130, startPoint y: 140, endPoint x: 33, endPoint y: 140, distance: 96.4
click at [35, 140] on div "**********" at bounding box center [193, 144] width 322 height 36
type input "**********"
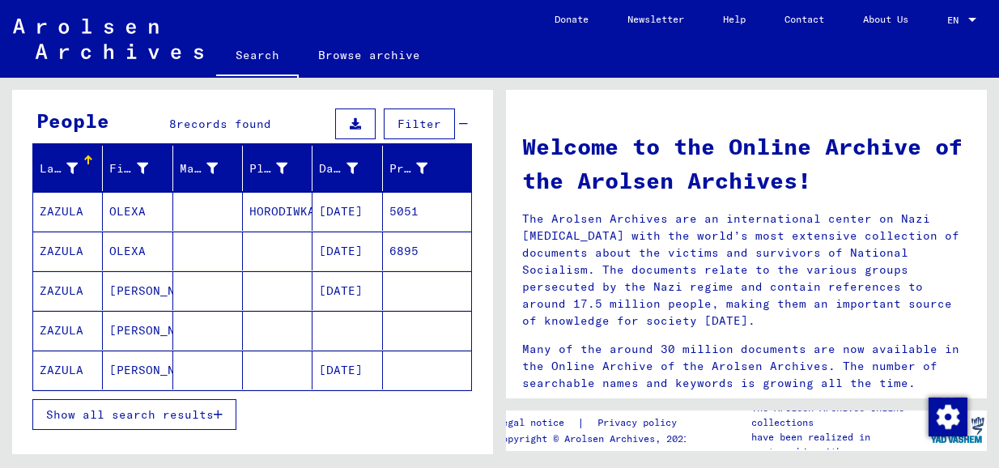
scroll to position [162, 0]
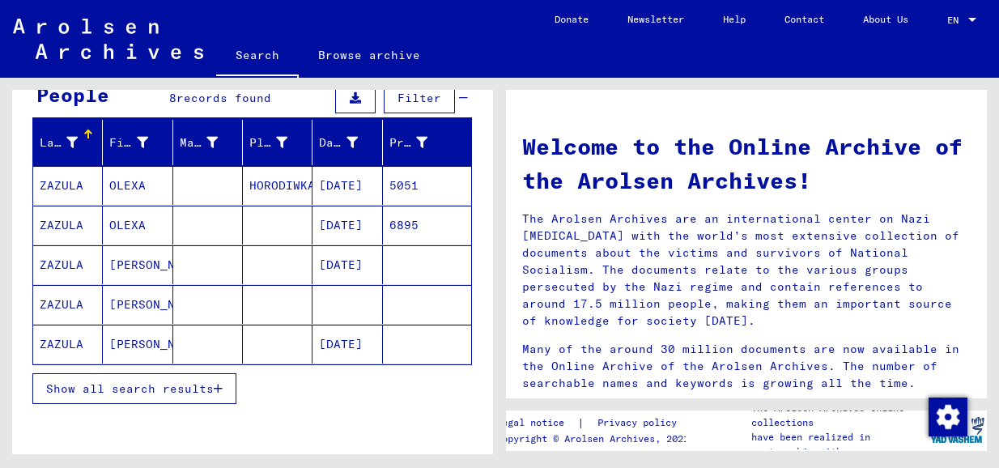
click at [64, 260] on mat-cell "ZAZULA" at bounding box center [68, 264] width 70 height 39
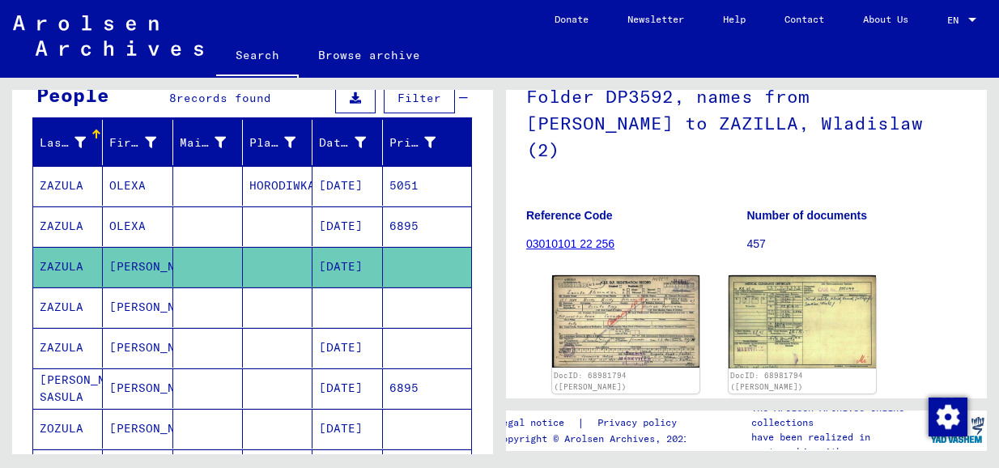
scroll to position [162, 0]
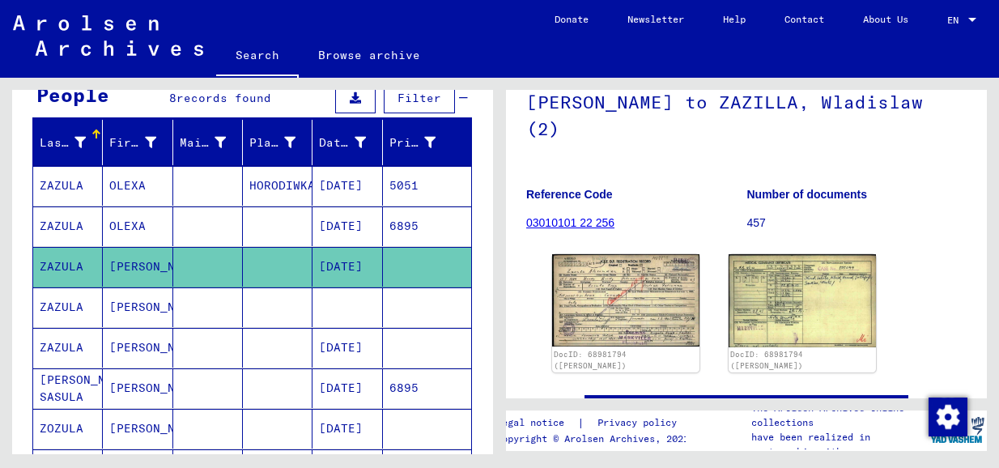
click at [611, 254] on img at bounding box center [625, 300] width 147 height 92
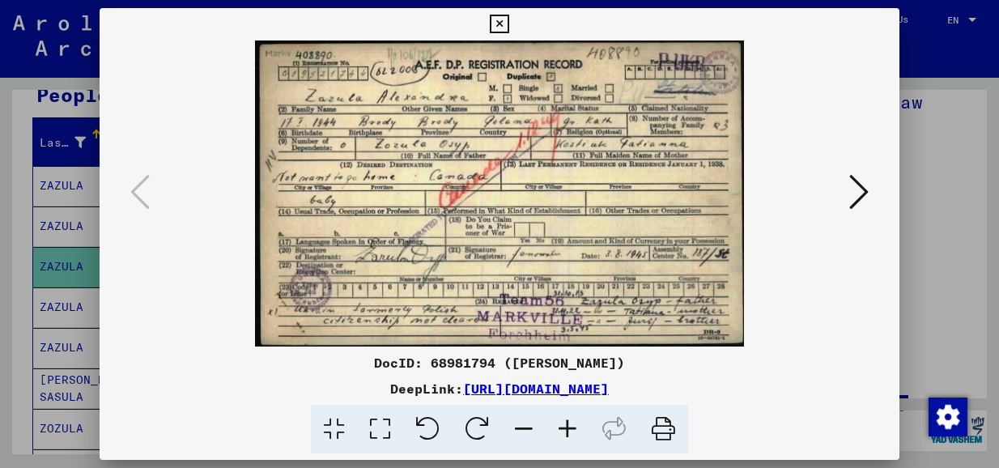
click at [837, 188] on icon at bounding box center [859, 191] width 19 height 39
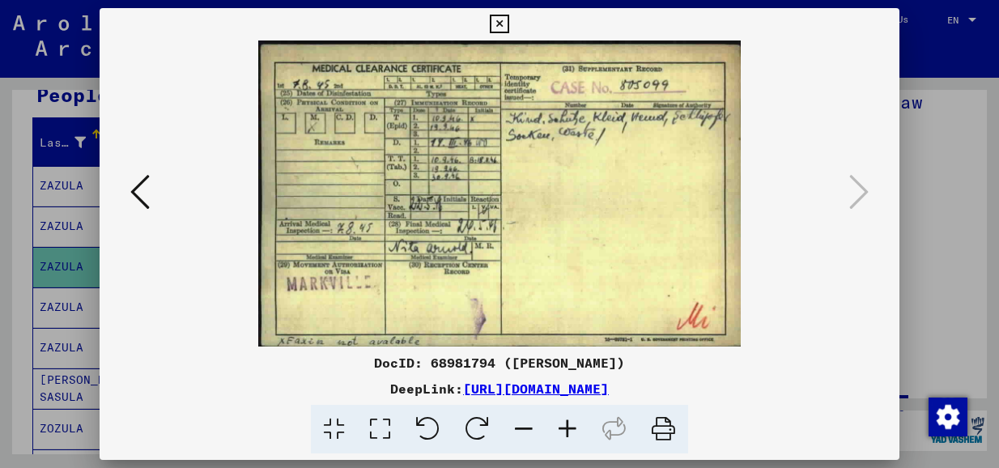
click at [138, 187] on icon at bounding box center [139, 191] width 19 height 39
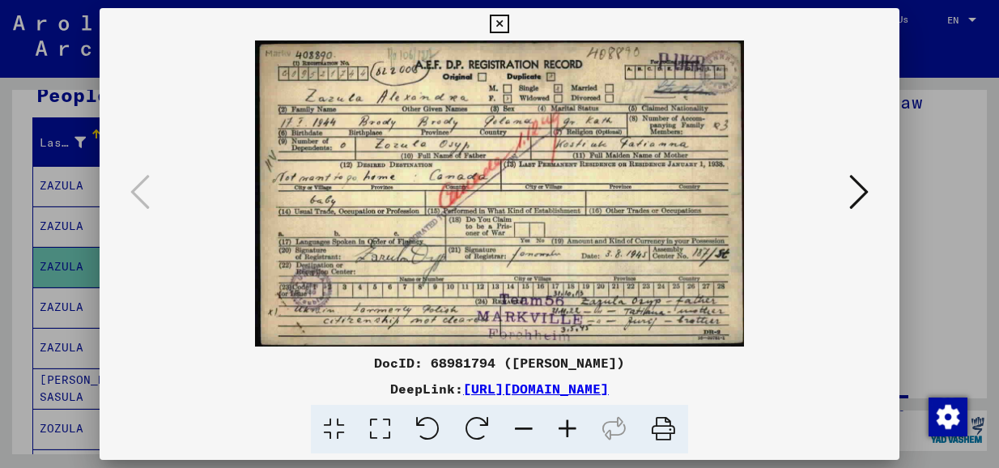
click at [502, 19] on icon at bounding box center [499, 24] width 19 height 19
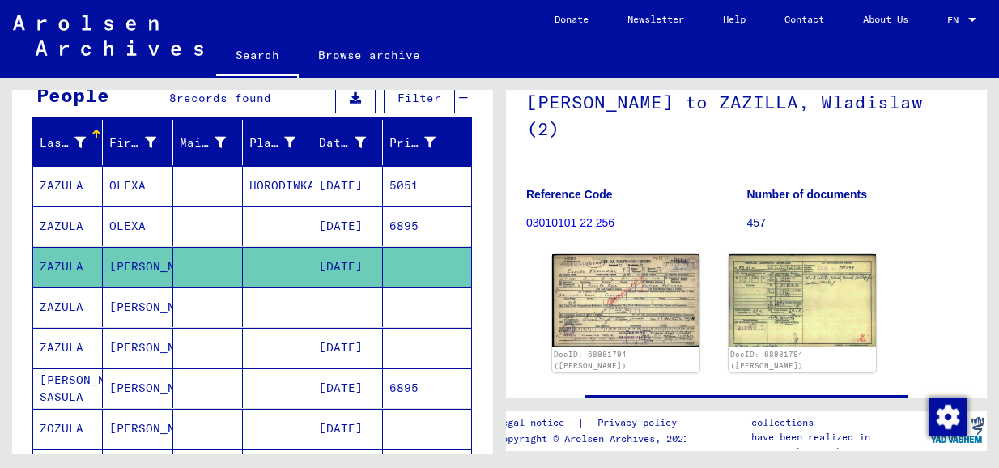
click at [62, 298] on mat-cell "ZAZULA" at bounding box center [68, 307] width 70 height 40
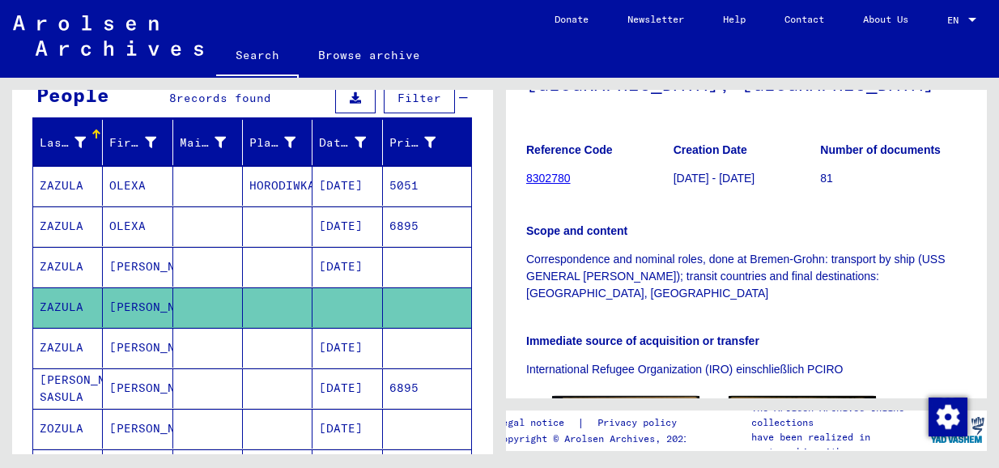
scroll to position [405, 0]
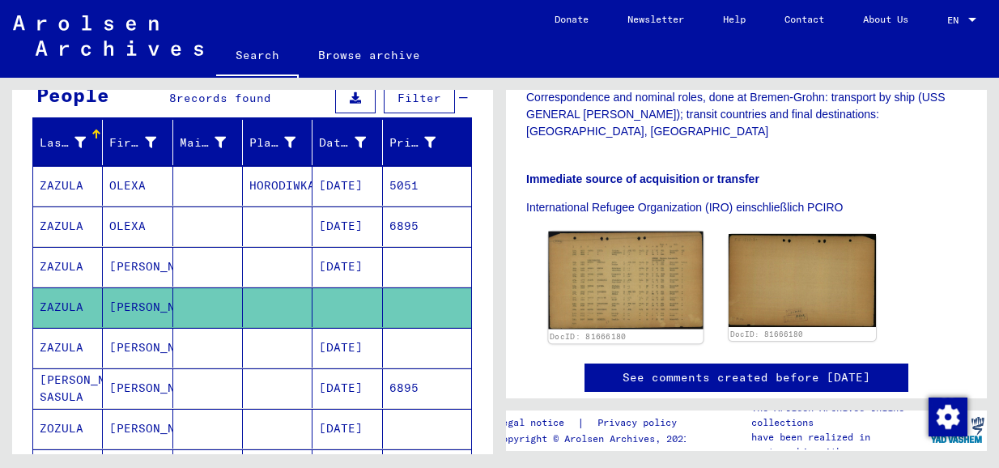
click at [621, 237] on img at bounding box center [625, 281] width 155 height 98
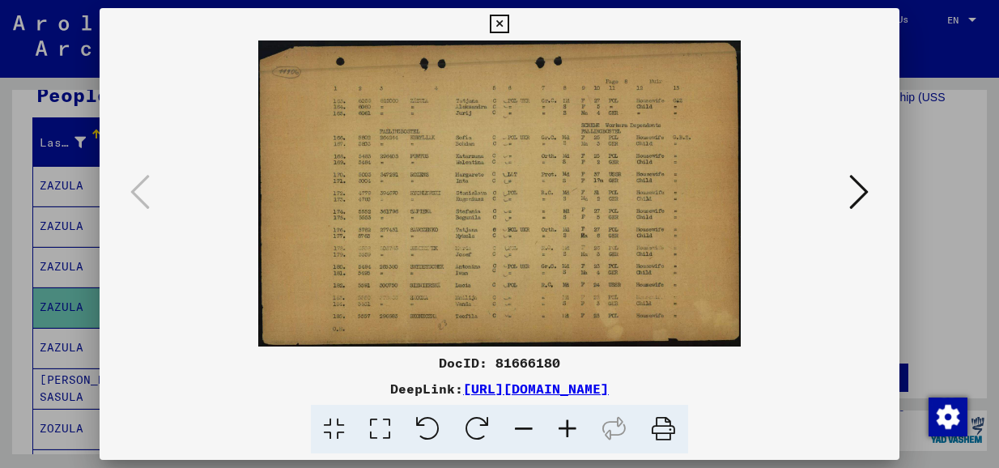
click at [837, 190] on icon at bounding box center [859, 191] width 19 height 39
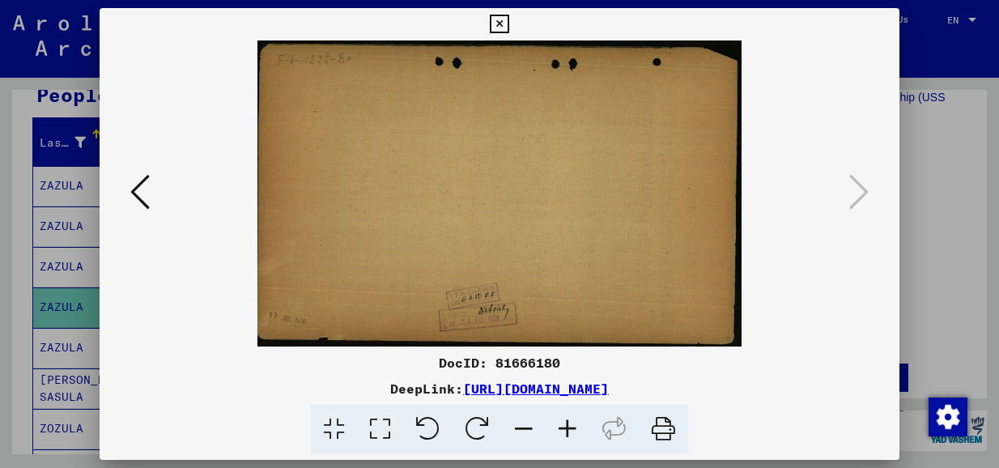
click at [141, 177] on icon at bounding box center [139, 191] width 19 height 39
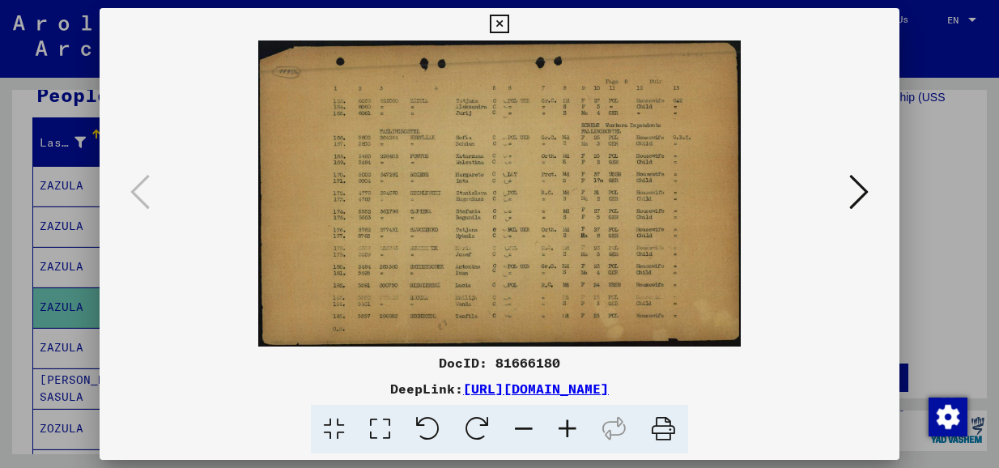
click at [496, 19] on icon at bounding box center [499, 24] width 19 height 19
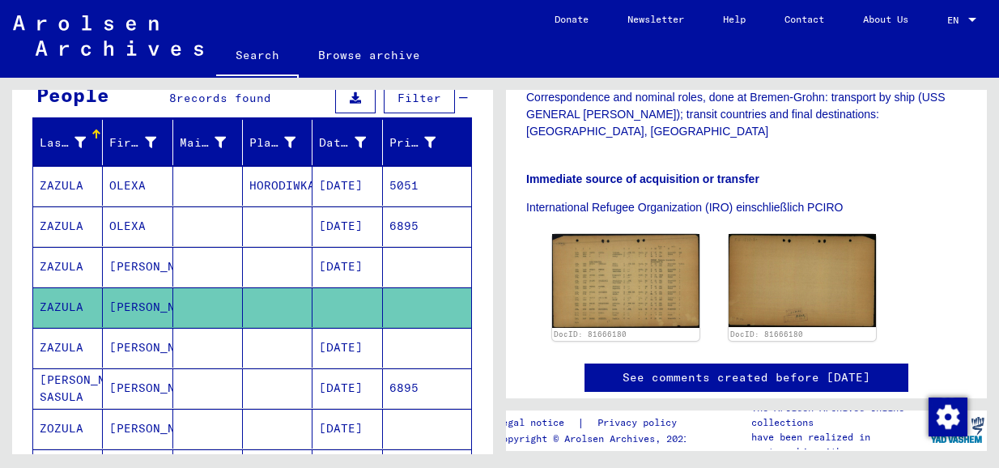
click at [70, 337] on mat-cell "ZAZULA" at bounding box center [68, 348] width 70 height 40
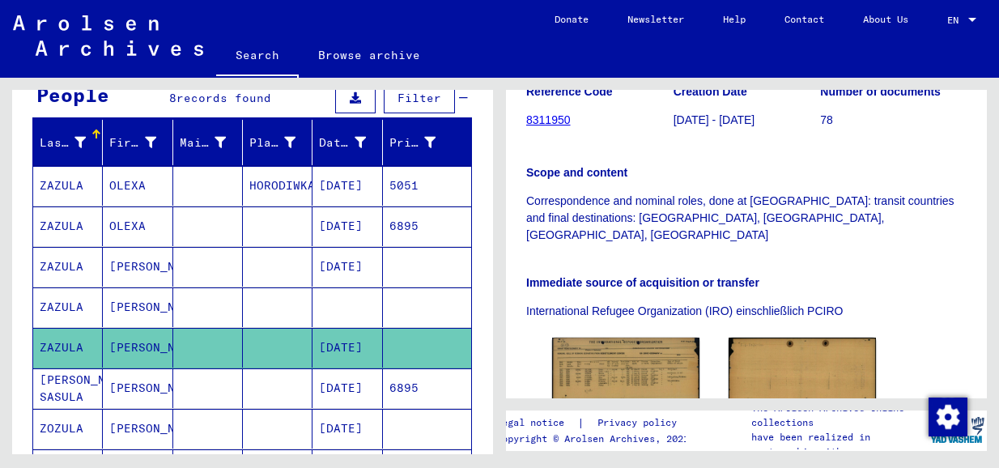
scroll to position [324, 0]
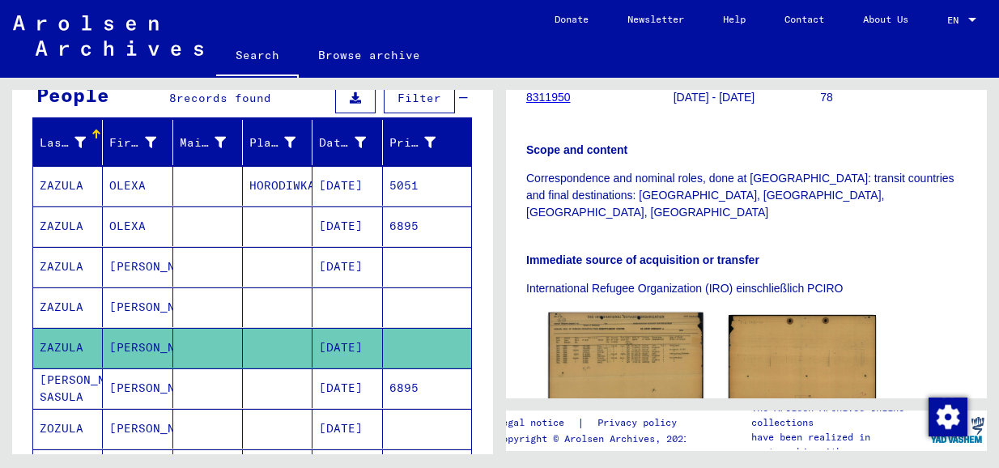
click at [620, 325] on img at bounding box center [625, 361] width 155 height 96
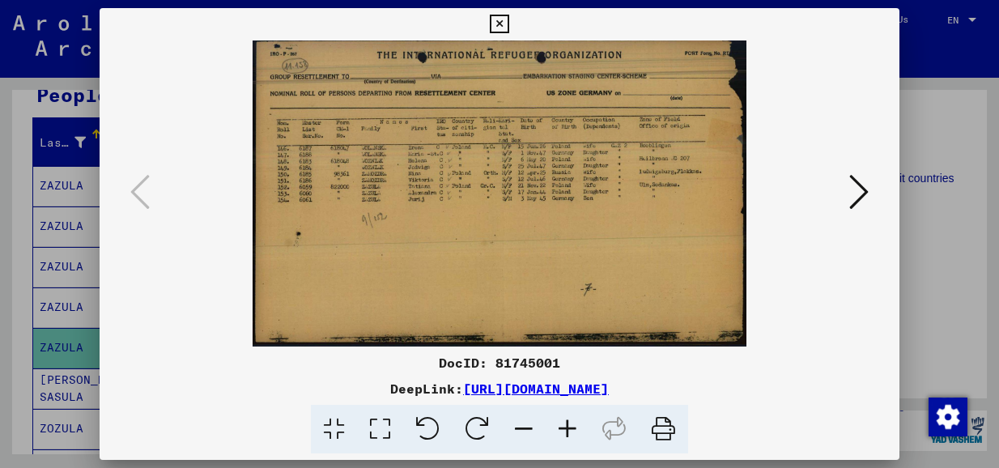
click at [837, 192] on icon at bounding box center [859, 191] width 19 height 39
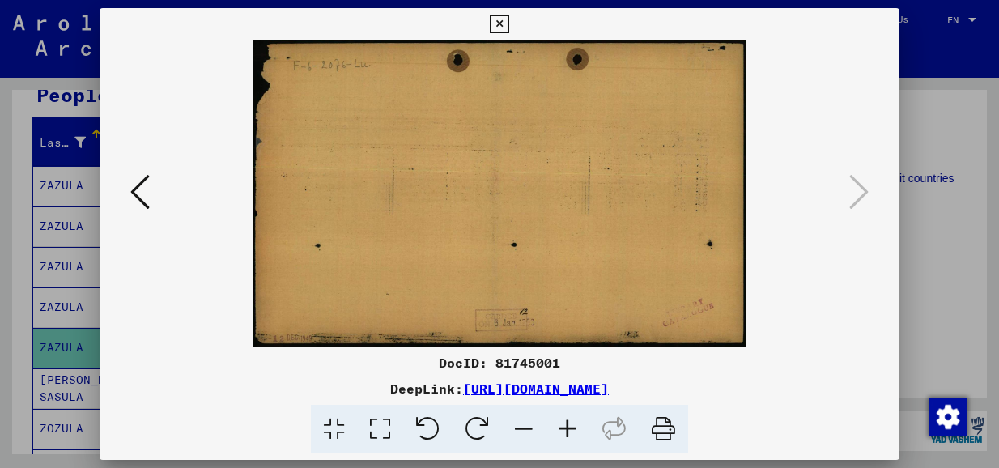
click at [139, 185] on icon at bounding box center [139, 191] width 19 height 39
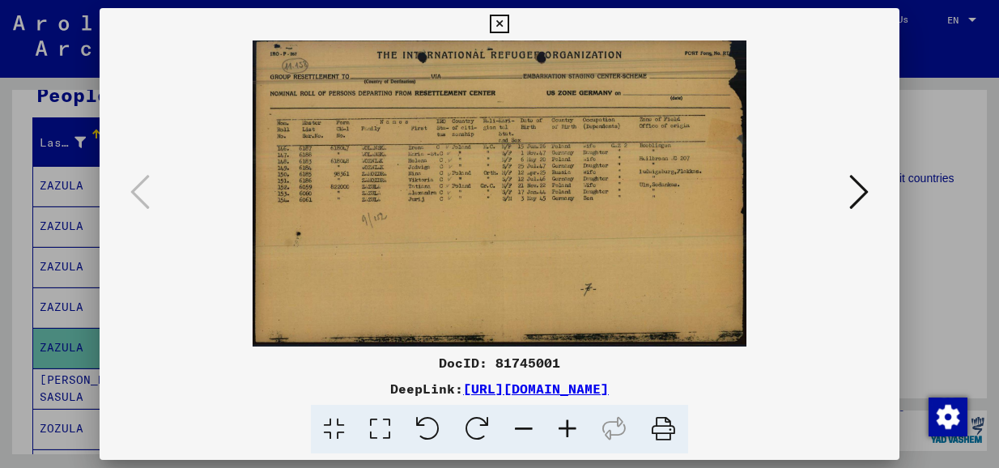
click at [837, 194] on icon at bounding box center [859, 191] width 19 height 39
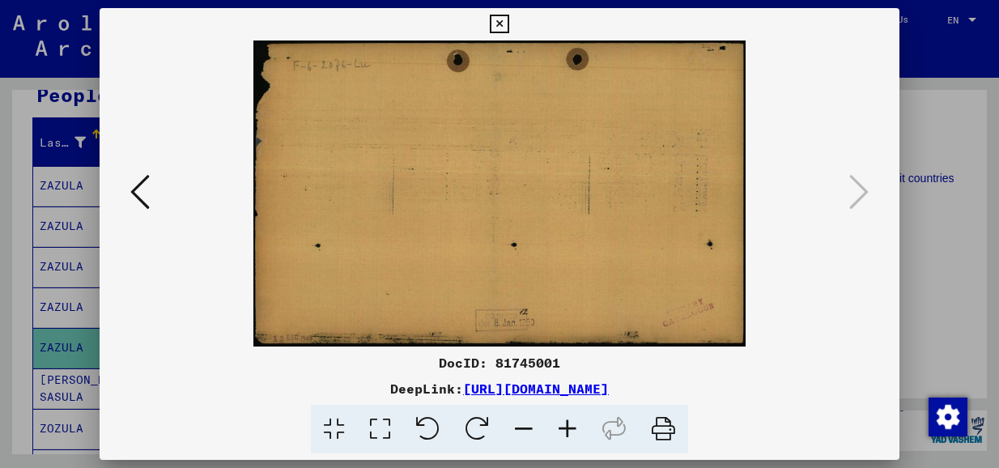
click at [136, 185] on icon at bounding box center [139, 191] width 19 height 39
